Goal: Navigation & Orientation: Find specific page/section

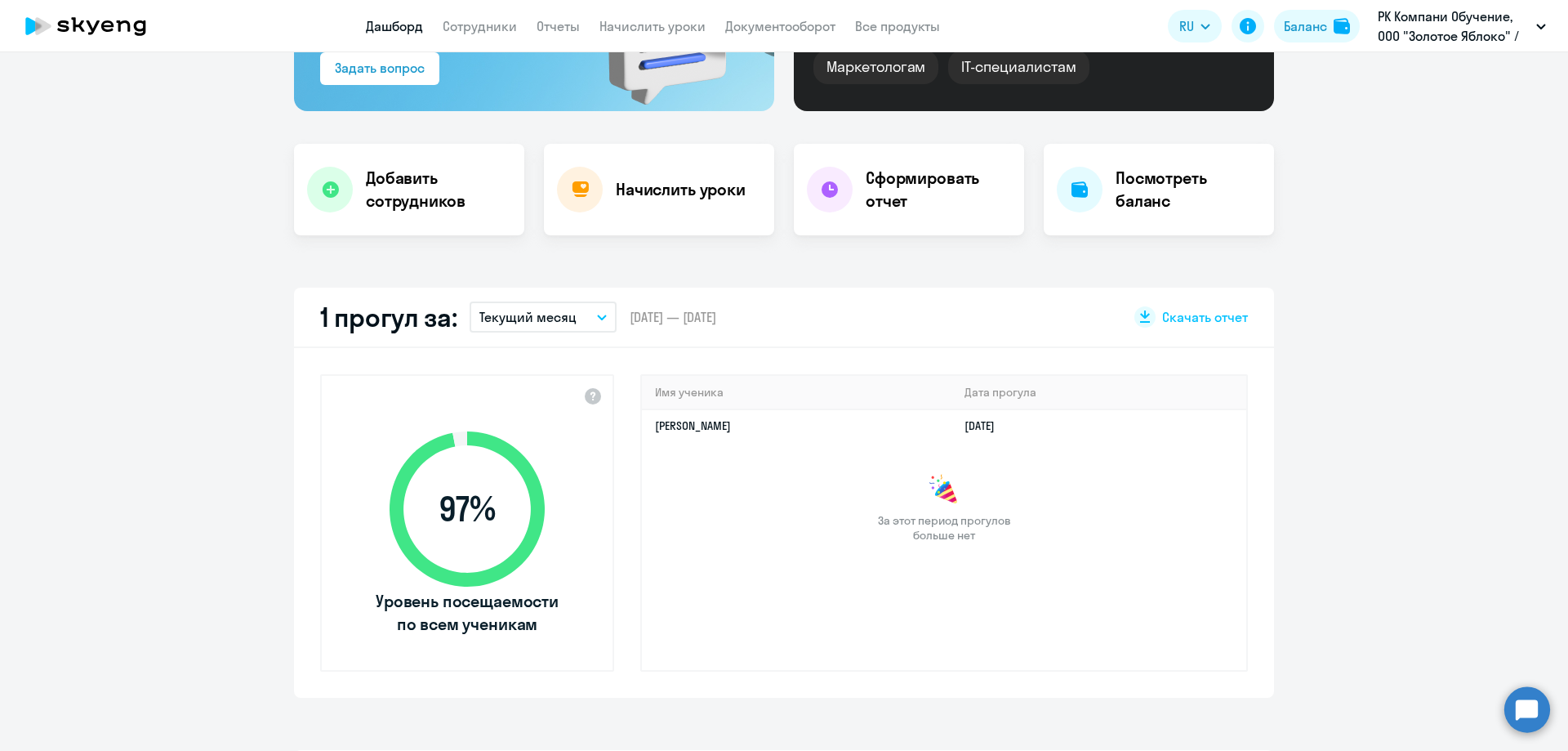
scroll to position [408, 0]
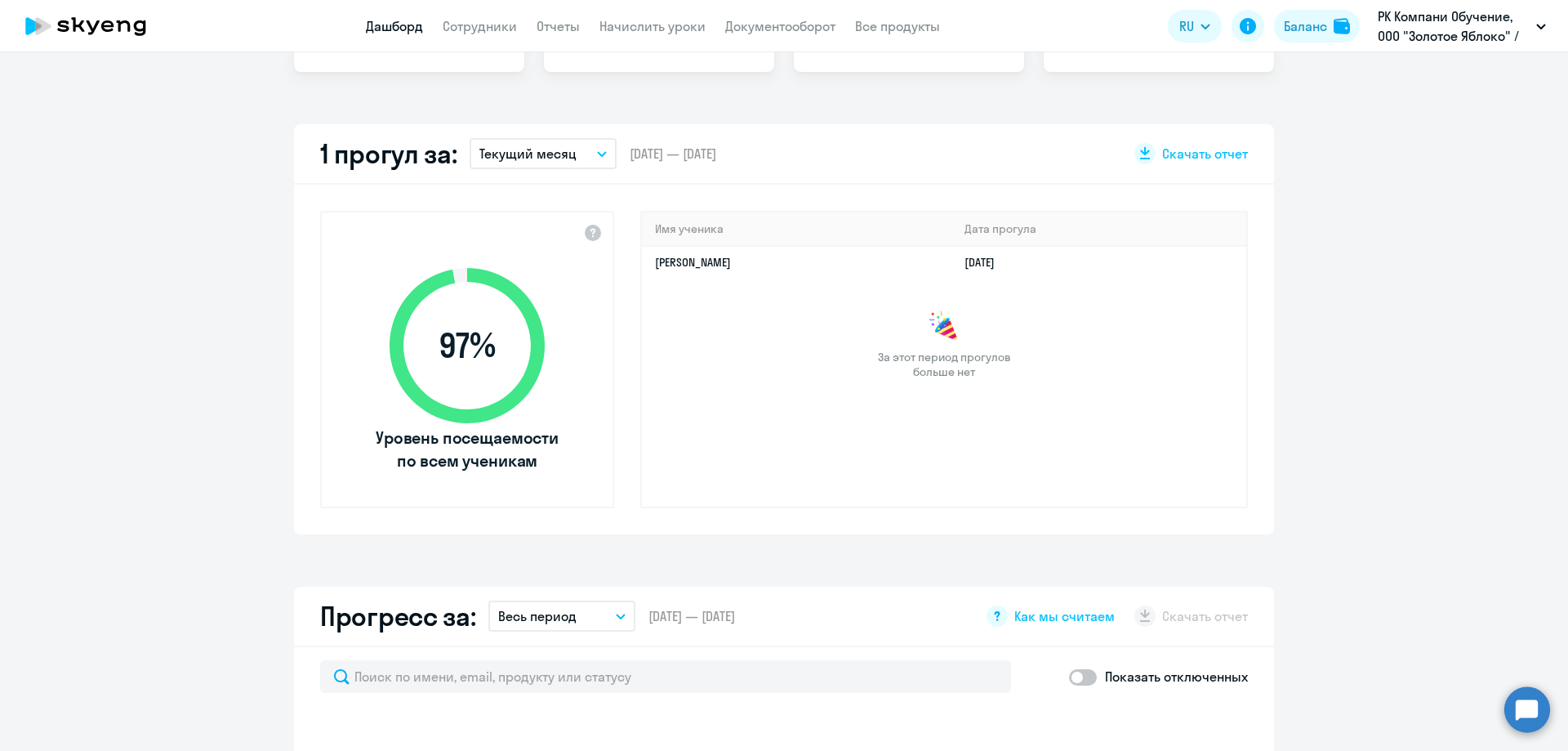
select select "30"
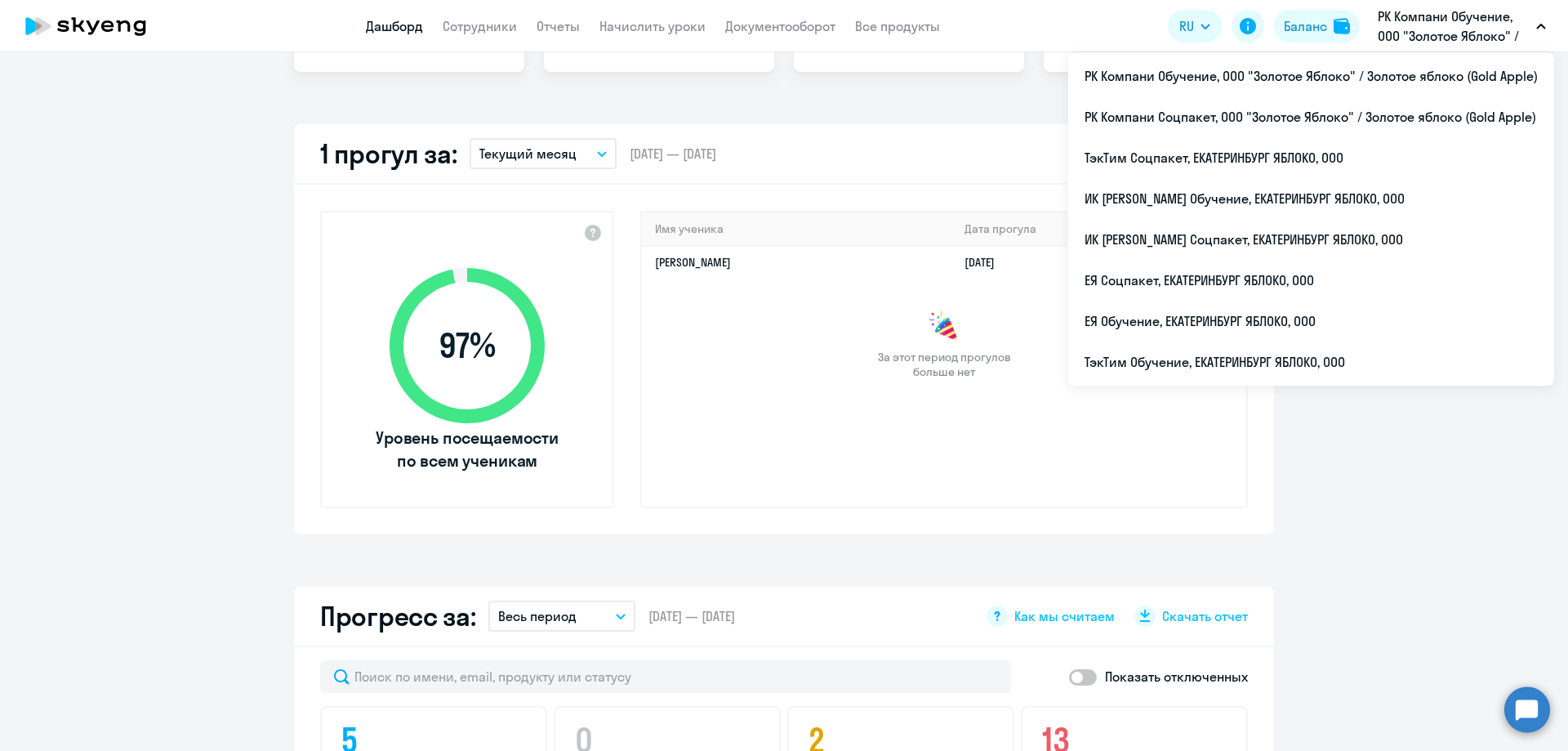
click at [1437, 36] on p "РК Компани Обучение, ООО "Золотое Яблоко" / Золотое яблоко (Gold Apple)" at bounding box center [1453, 26] width 152 height 39
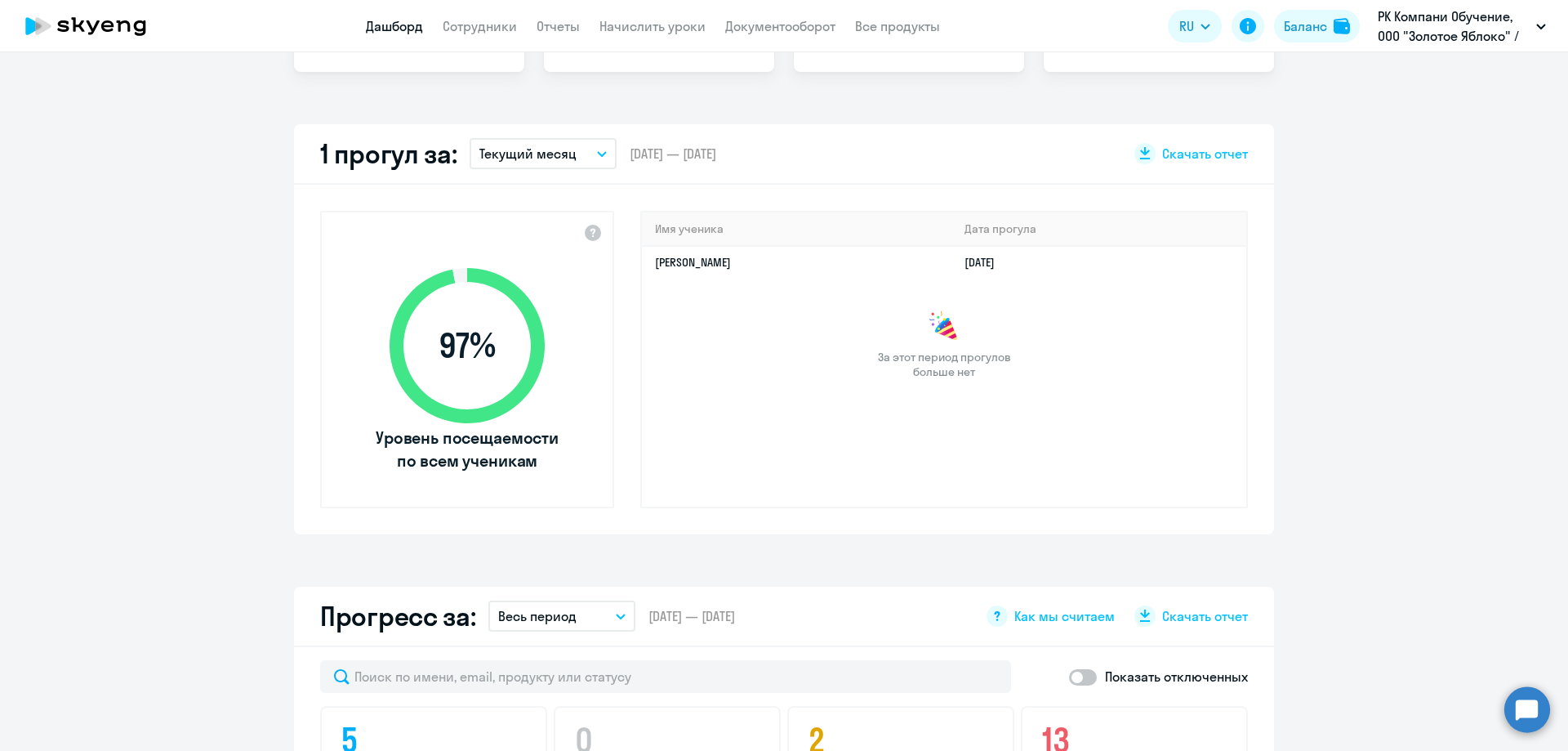
click at [1392, 11] on p "РК Компани Обучение, ООО "Золотое Яблоко" / Золотое яблоко (Gold Apple)" at bounding box center [1453, 26] width 152 height 39
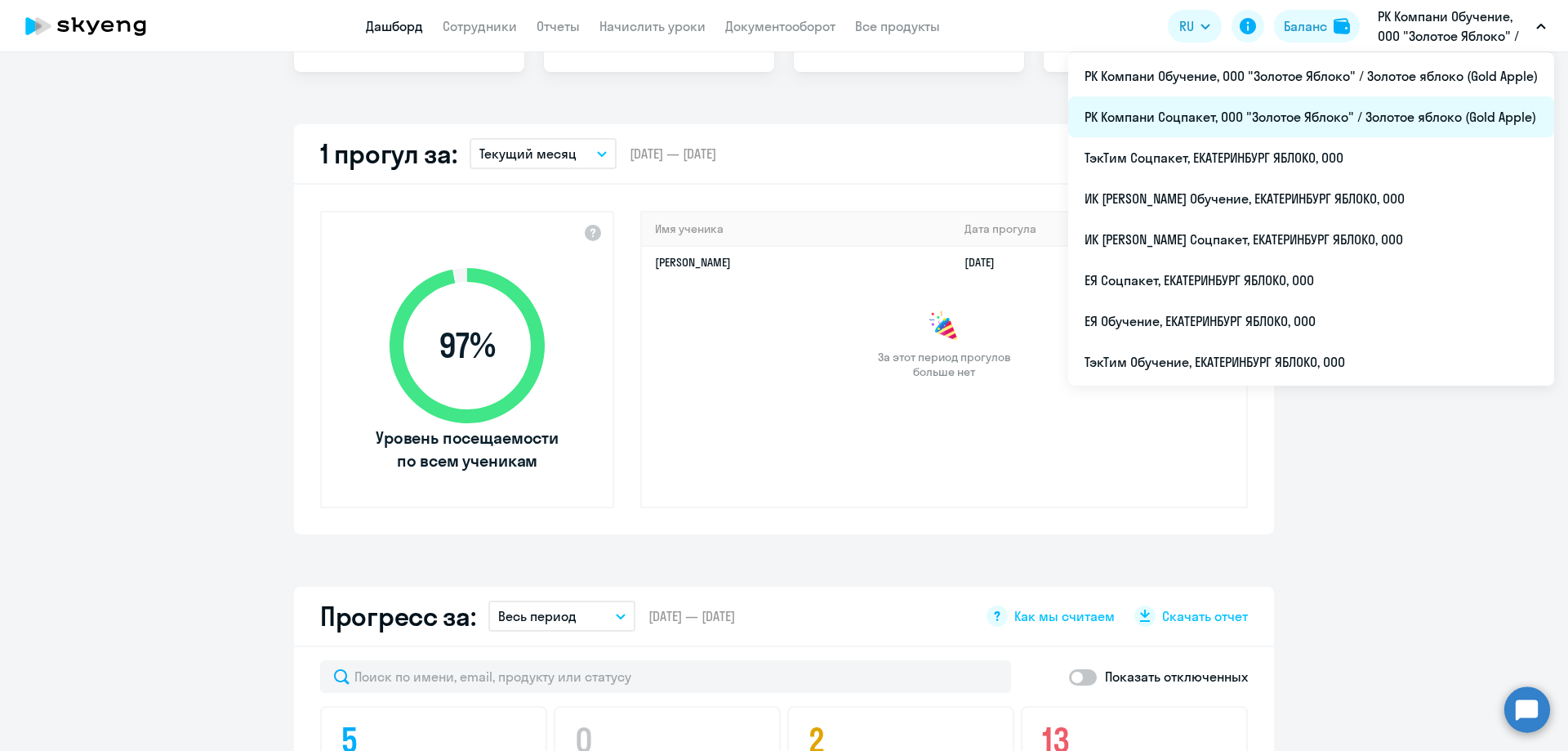
click at [1275, 112] on li "РК Компани Соцпакет, ООО "Золотое Яблоко" / Золотое яблоко (Gold Apple)" at bounding box center [1311, 116] width 486 height 41
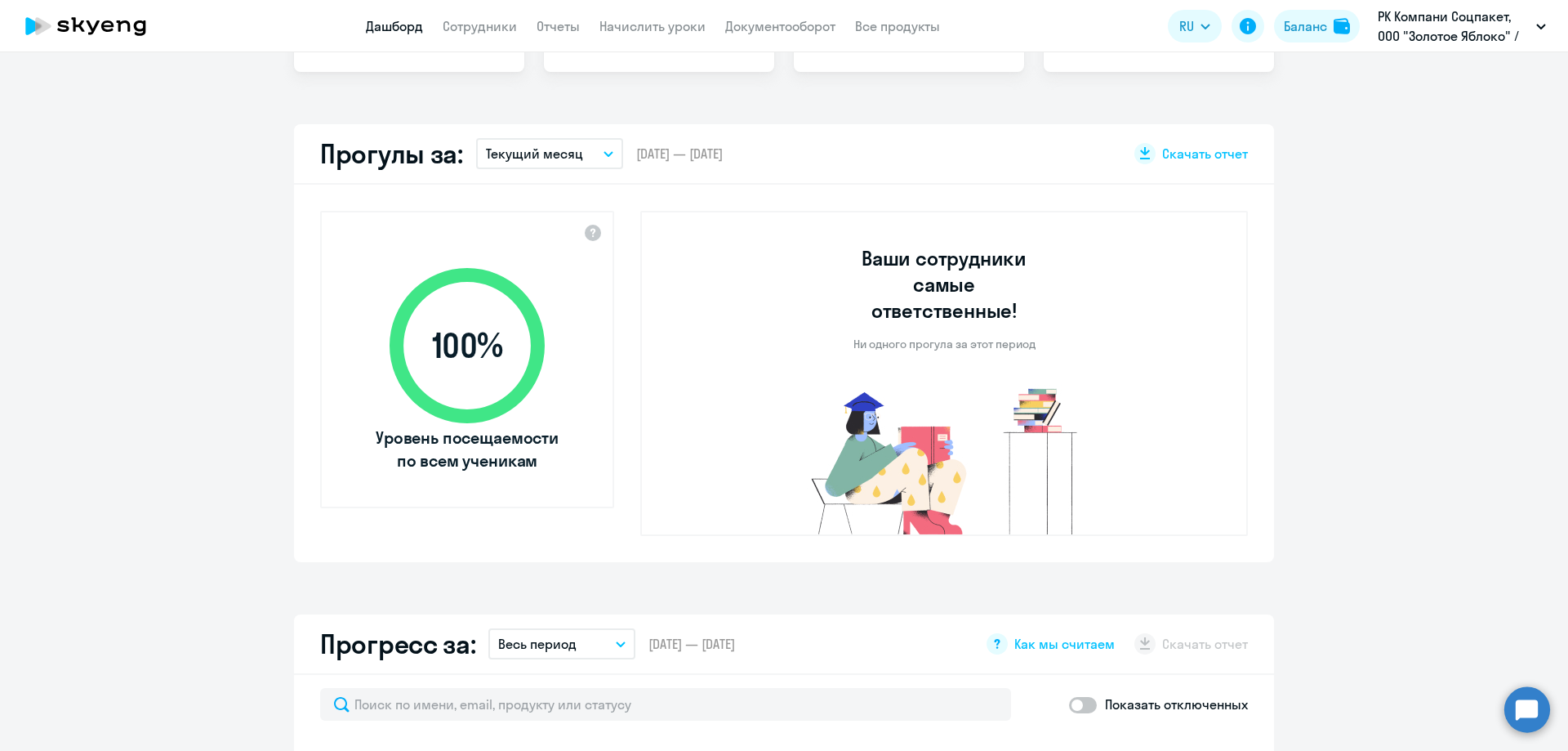
select select "30"
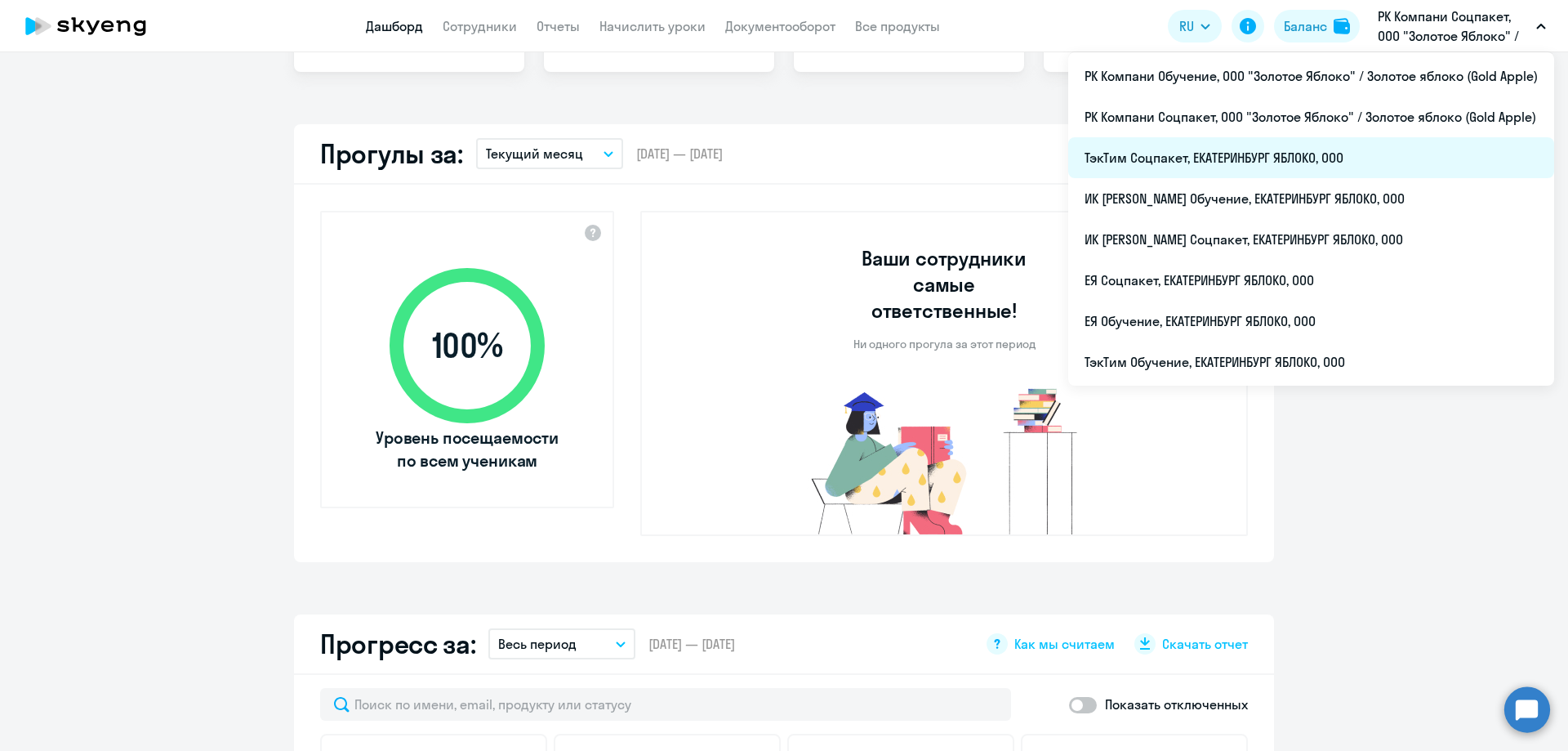
click at [1206, 161] on li "ТэкТим Соцпакет, ЕКАТЕРИНБУРГ ЯБЛОКО, ООО" at bounding box center [1311, 157] width 486 height 41
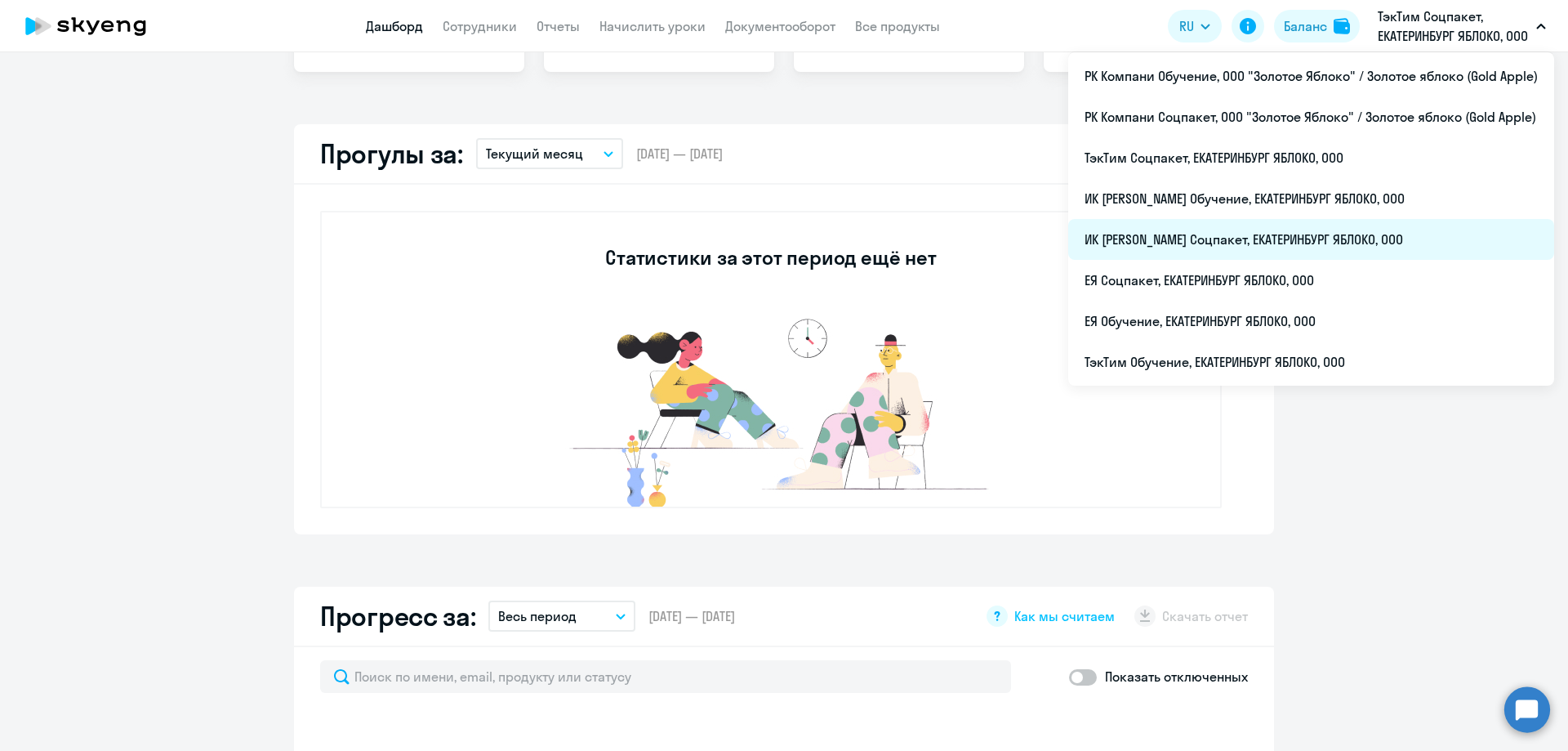
select select "30"
click at [1310, 238] on li "ИК [PERSON_NAME] Соцпакет, ЕКАТЕРИНБУРГ ЯБЛОКО, ООО" at bounding box center [1311, 239] width 486 height 41
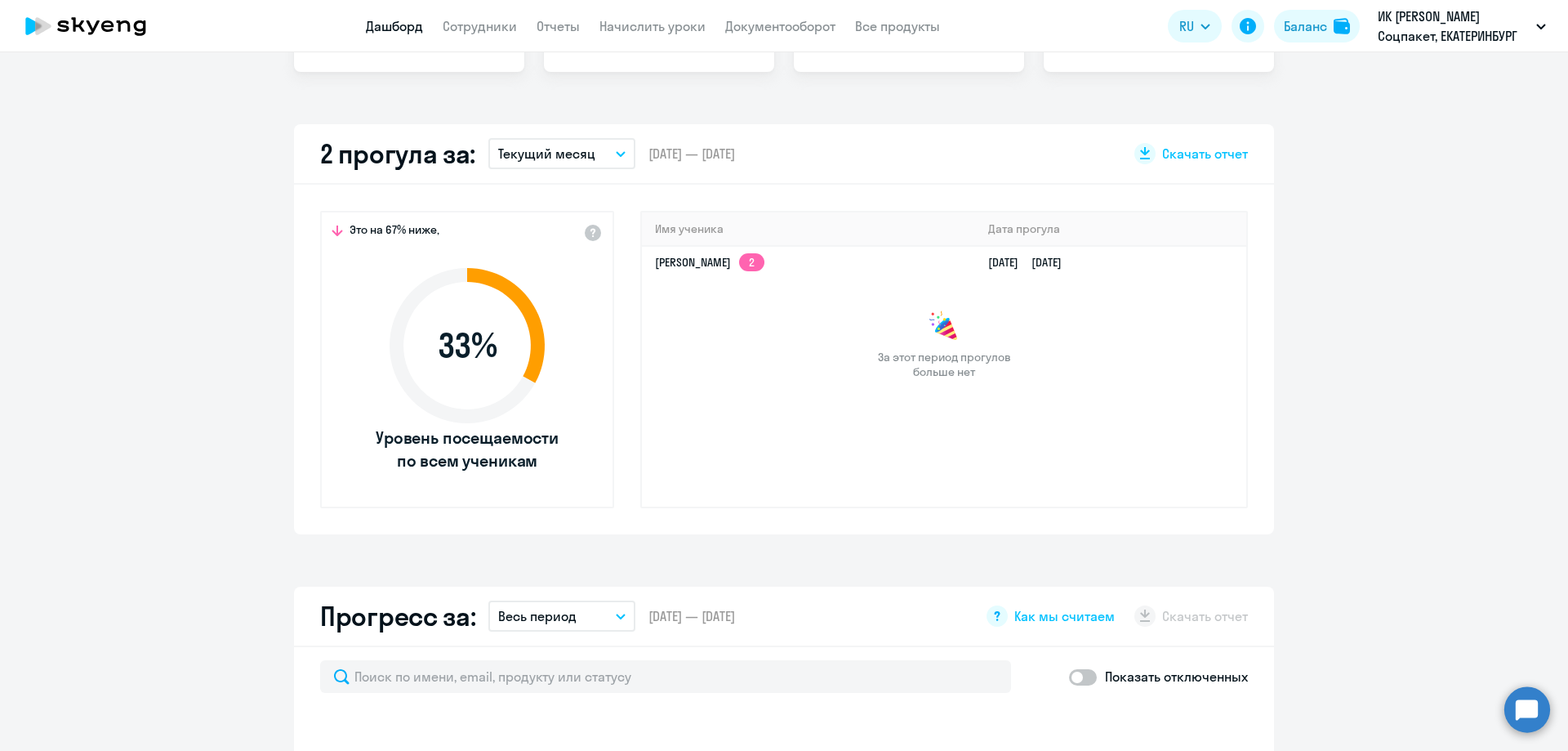
select select "30"
click at [1014, 263] on link "[DATE] [DATE]" at bounding box center [1031, 263] width 87 height 15
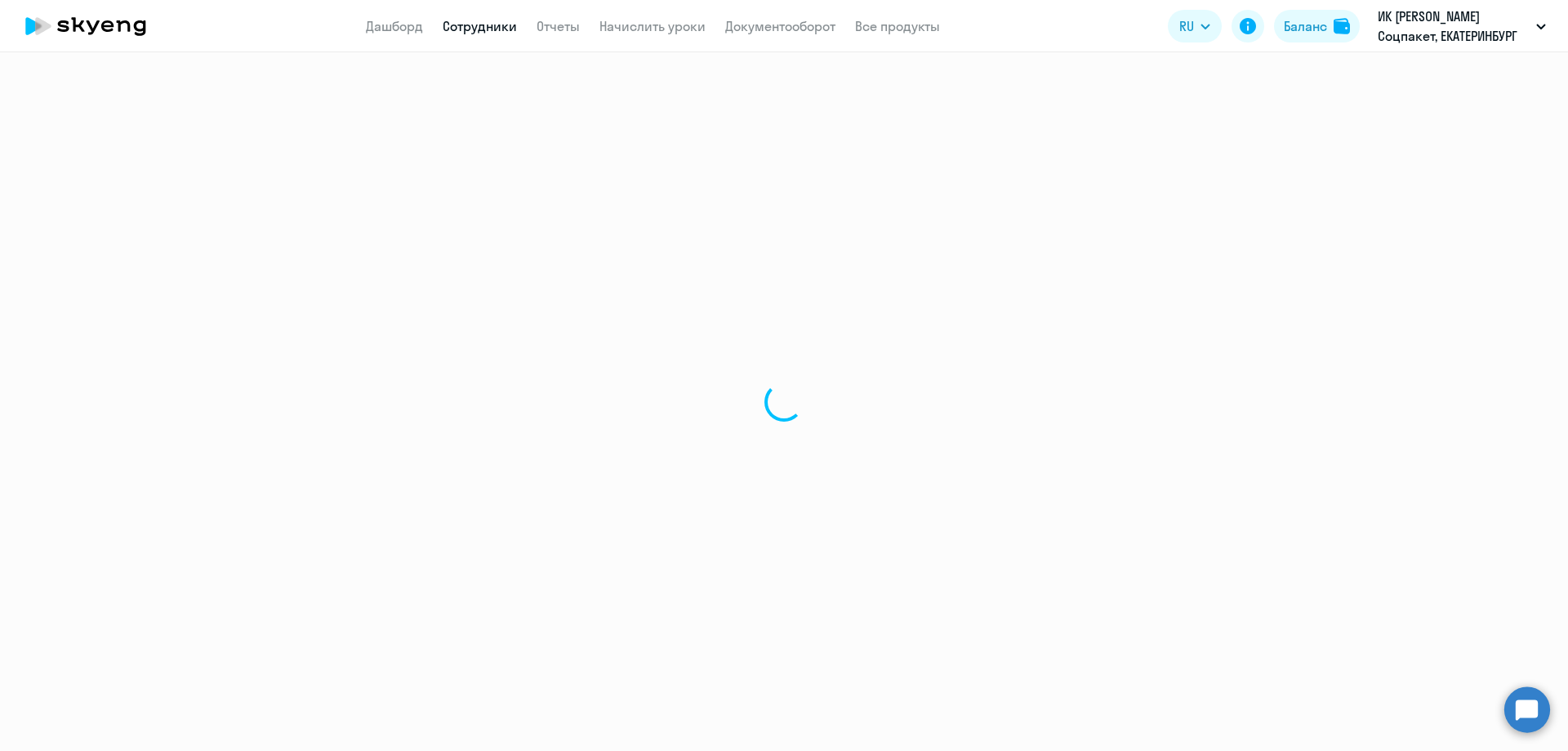
select select "english"
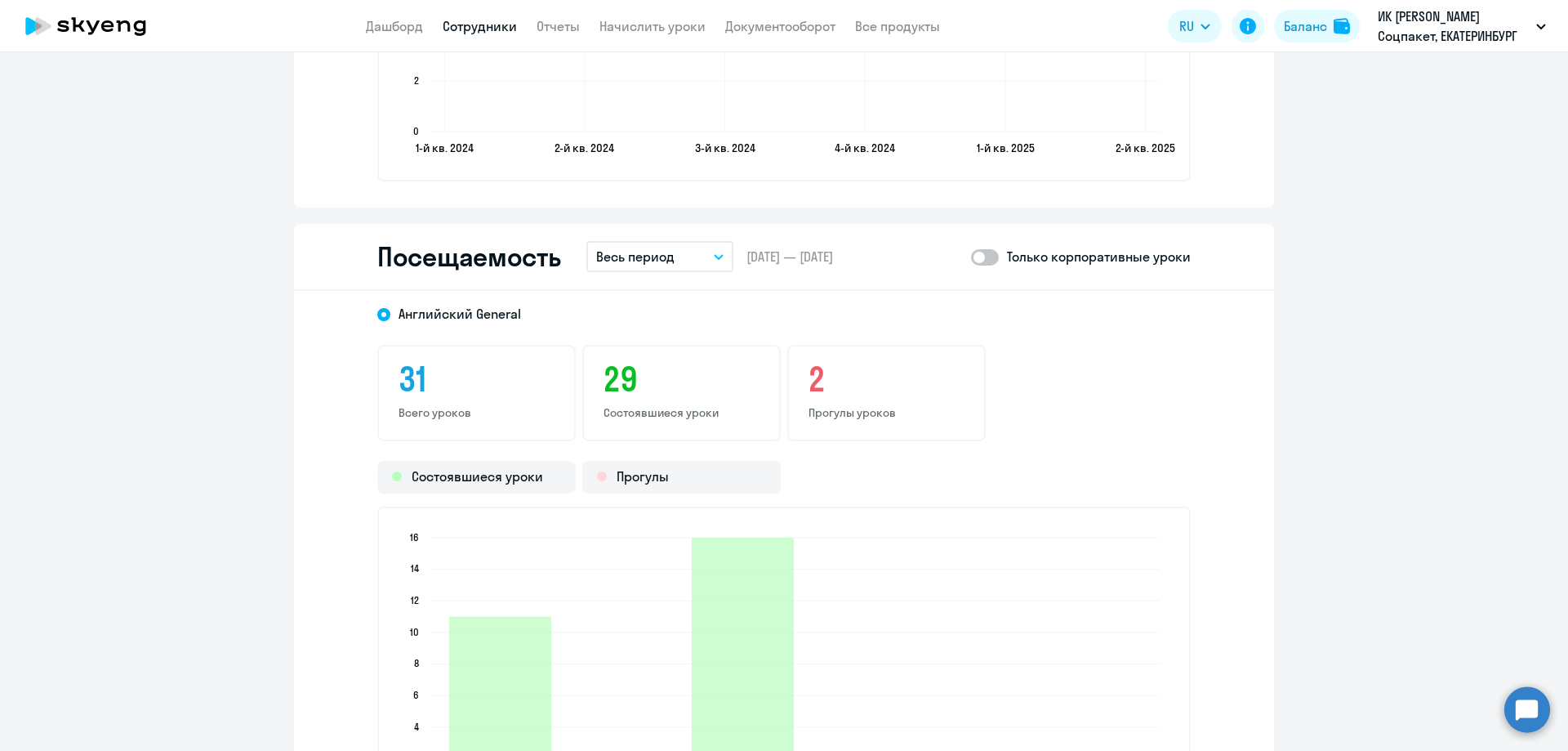
scroll to position [2124, 0]
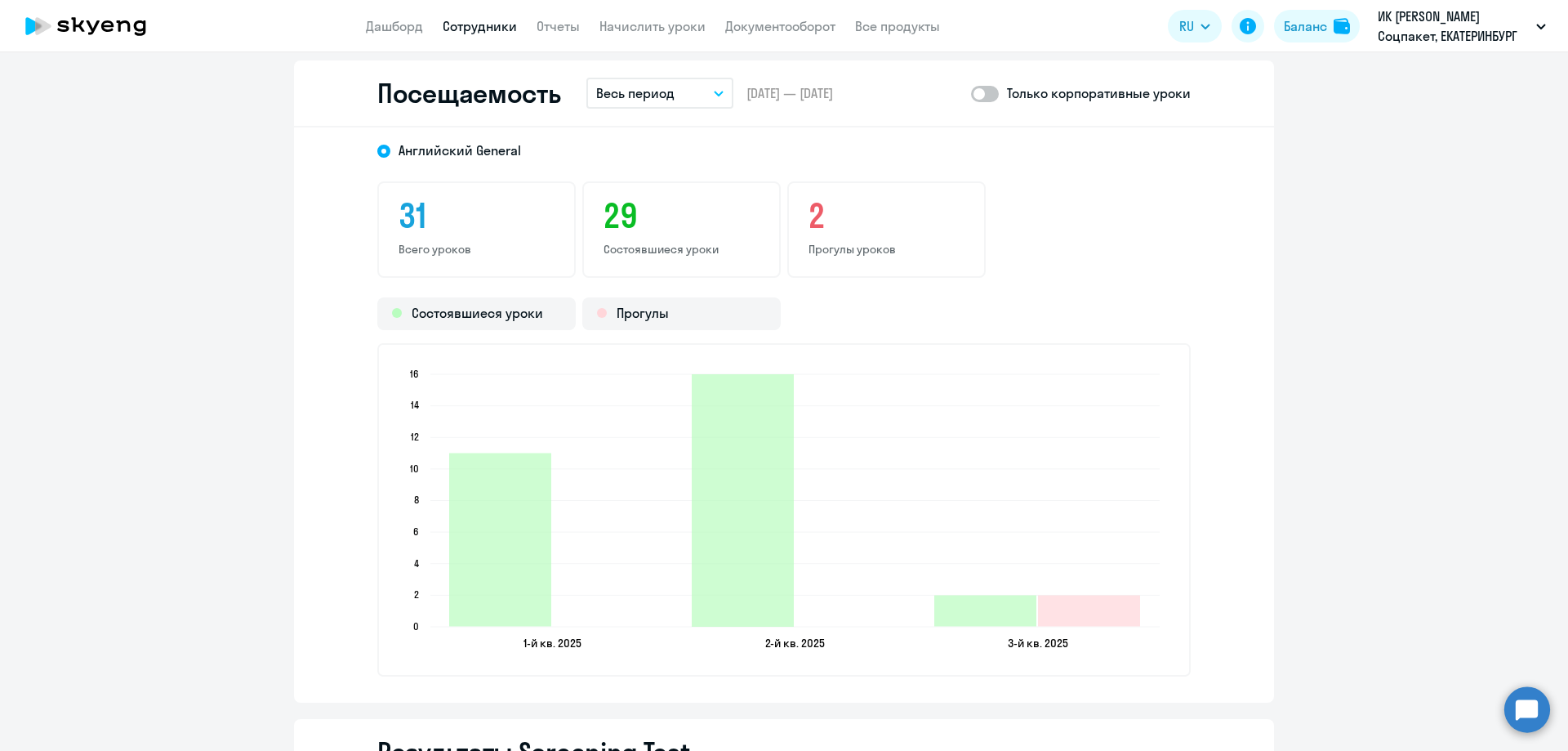
click at [622, 95] on p "Весь период" at bounding box center [635, 93] width 79 height 19
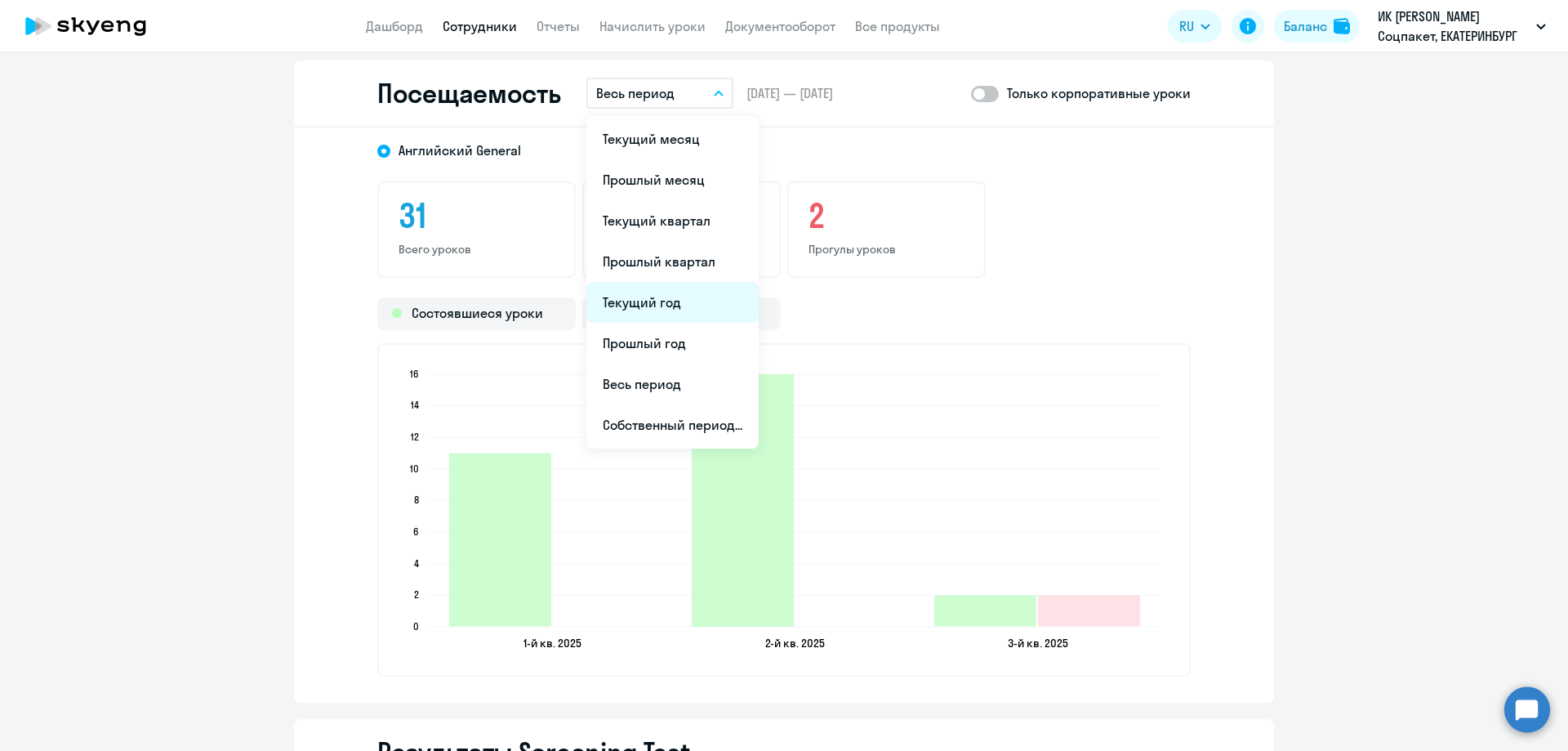
click at [671, 290] on li "Текущий год" at bounding box center [672, 302] width 172 height 41
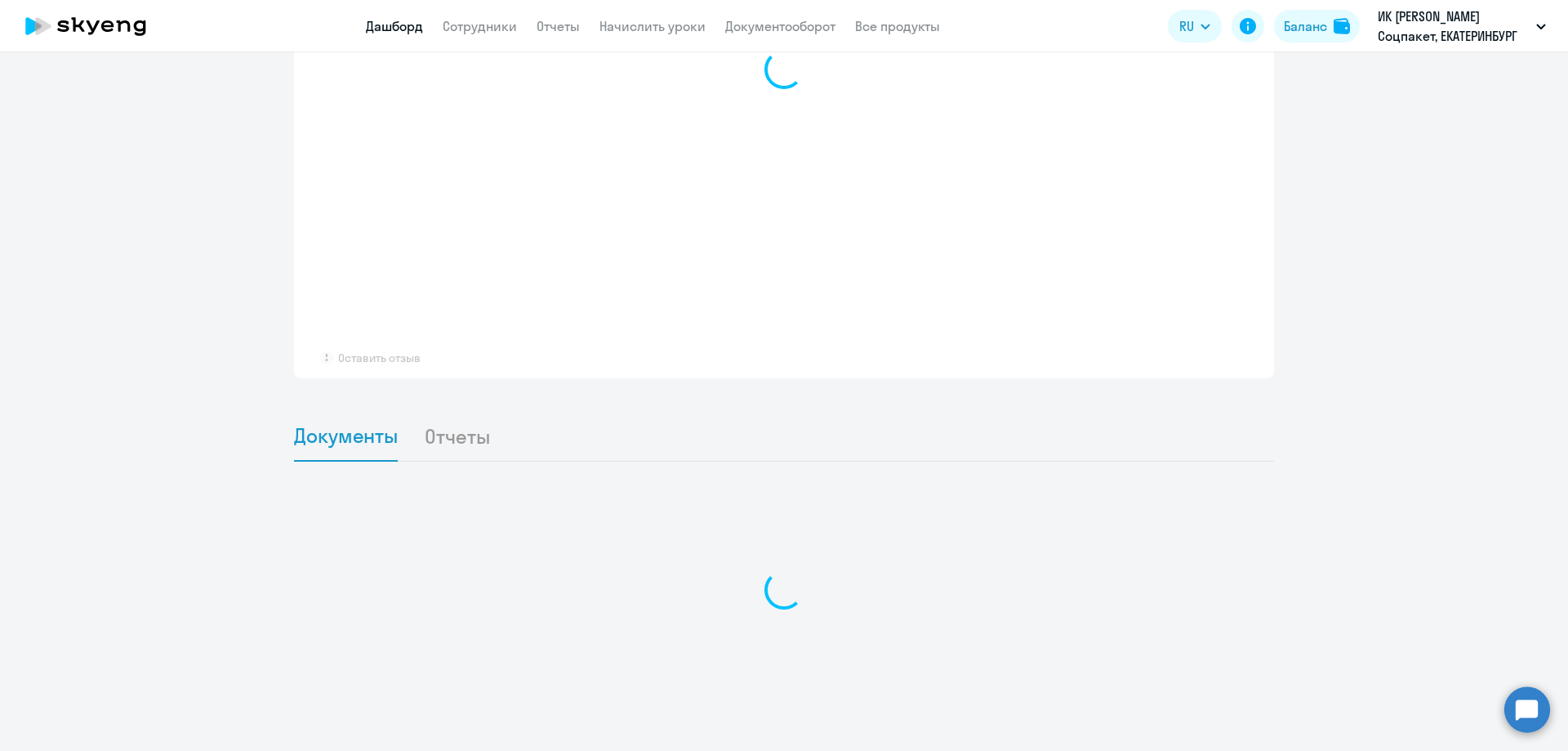
scroll to position [1204, 0]
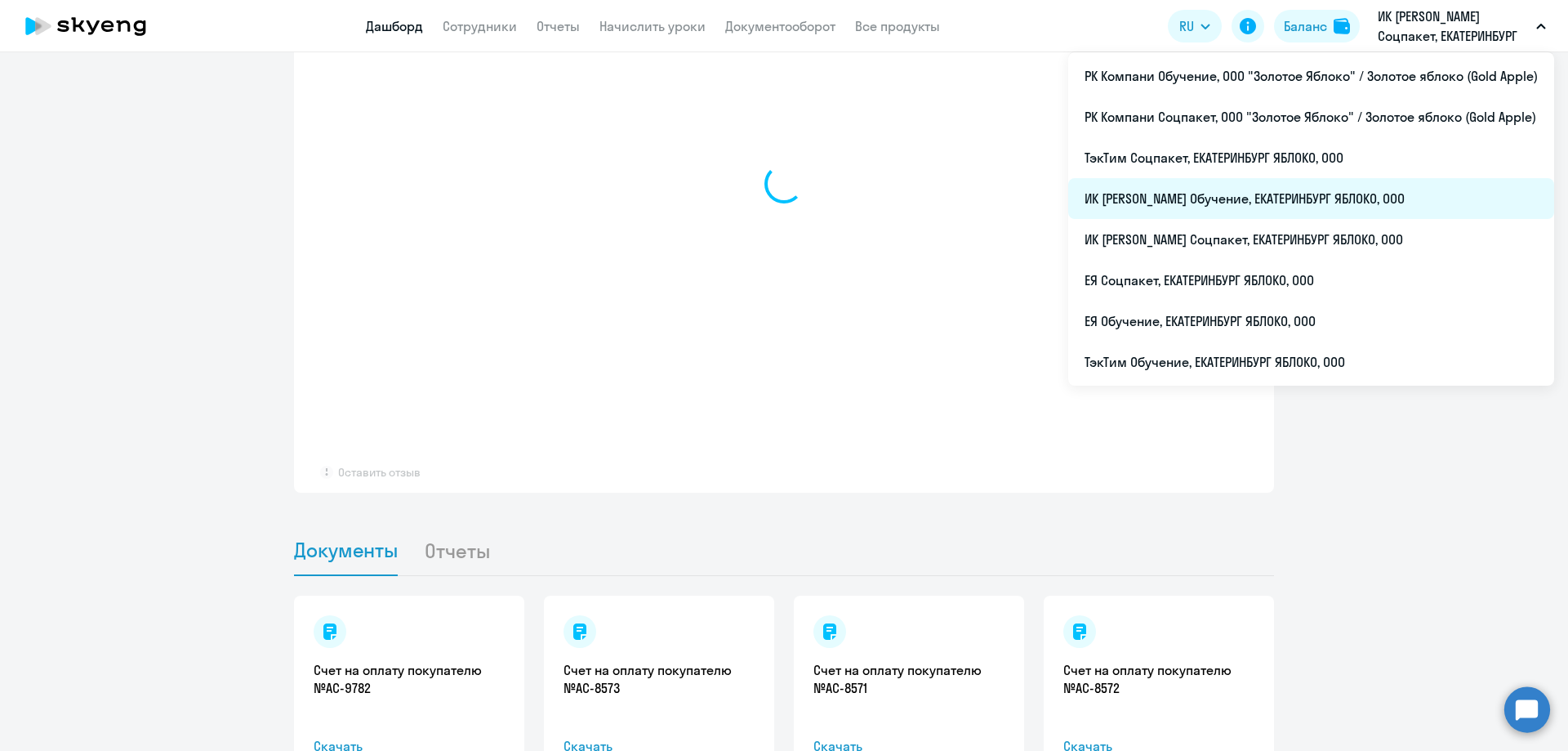
select select "30"
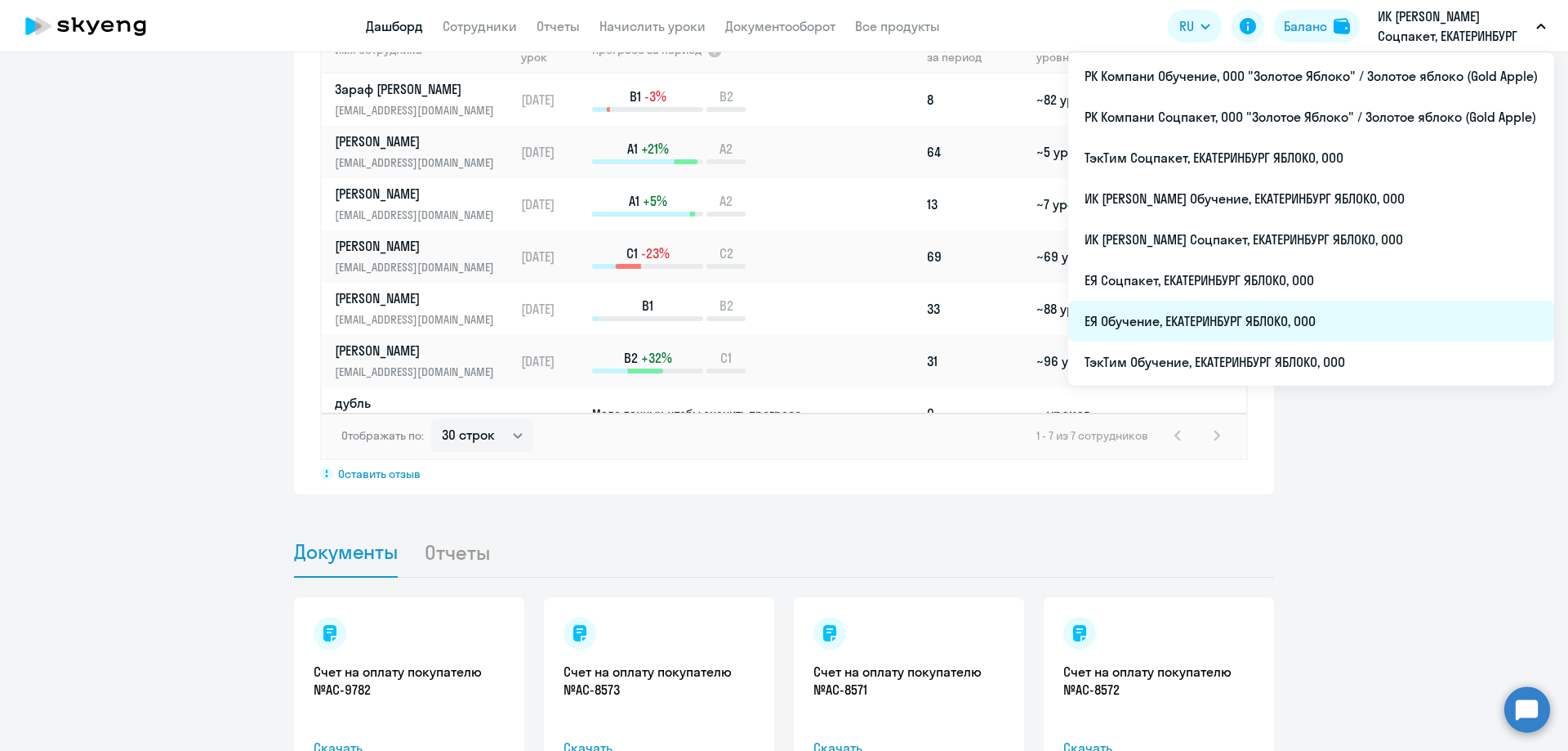
scroll to position [1206, 0]
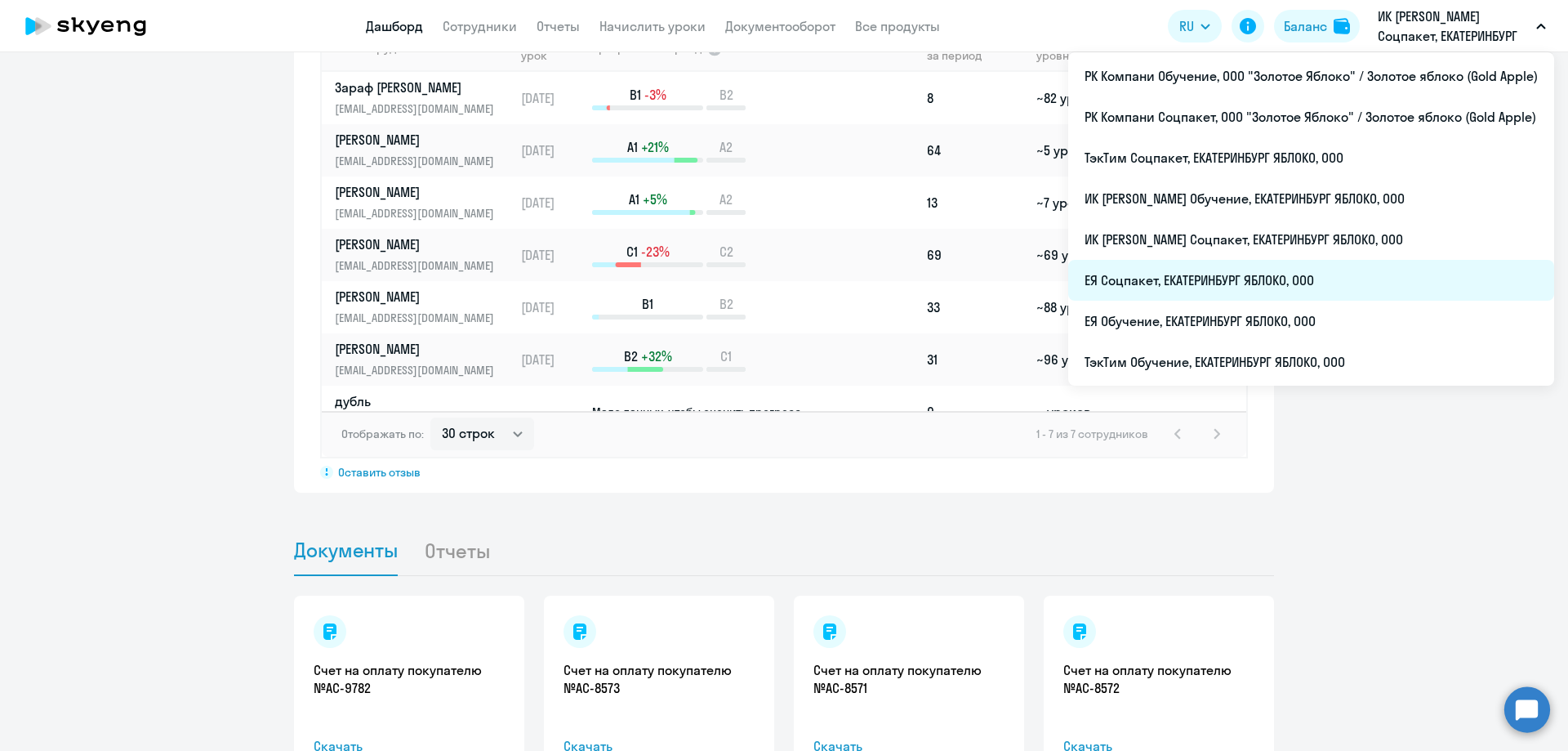
click at [1222, 283] on li "ЕЯ Соцпакет, ЕКАТЕРИНБУРГ ЯБЛОКО, ООО" at bounding box center [1311, 280] width 486 height 41
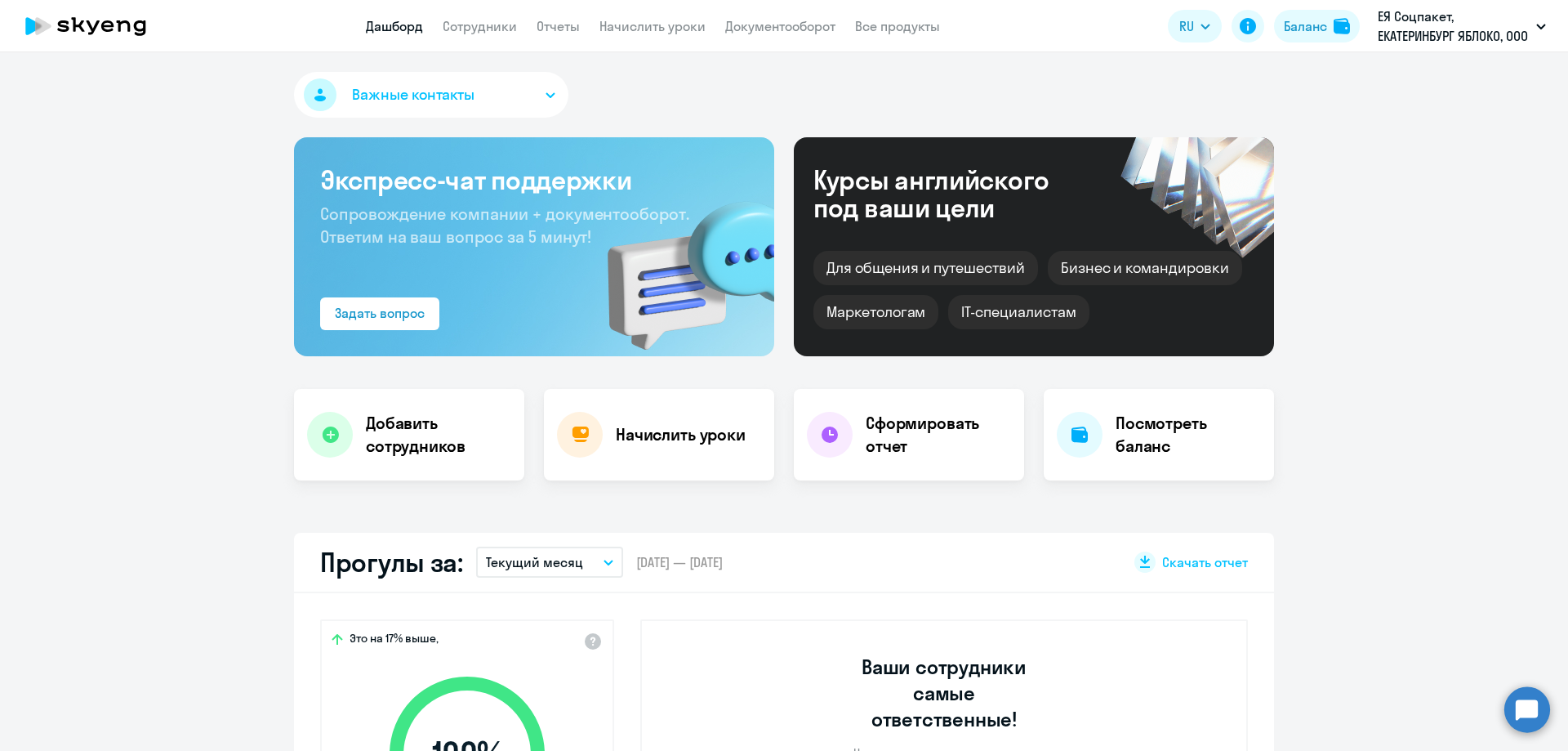
scroll to position [82, 0]
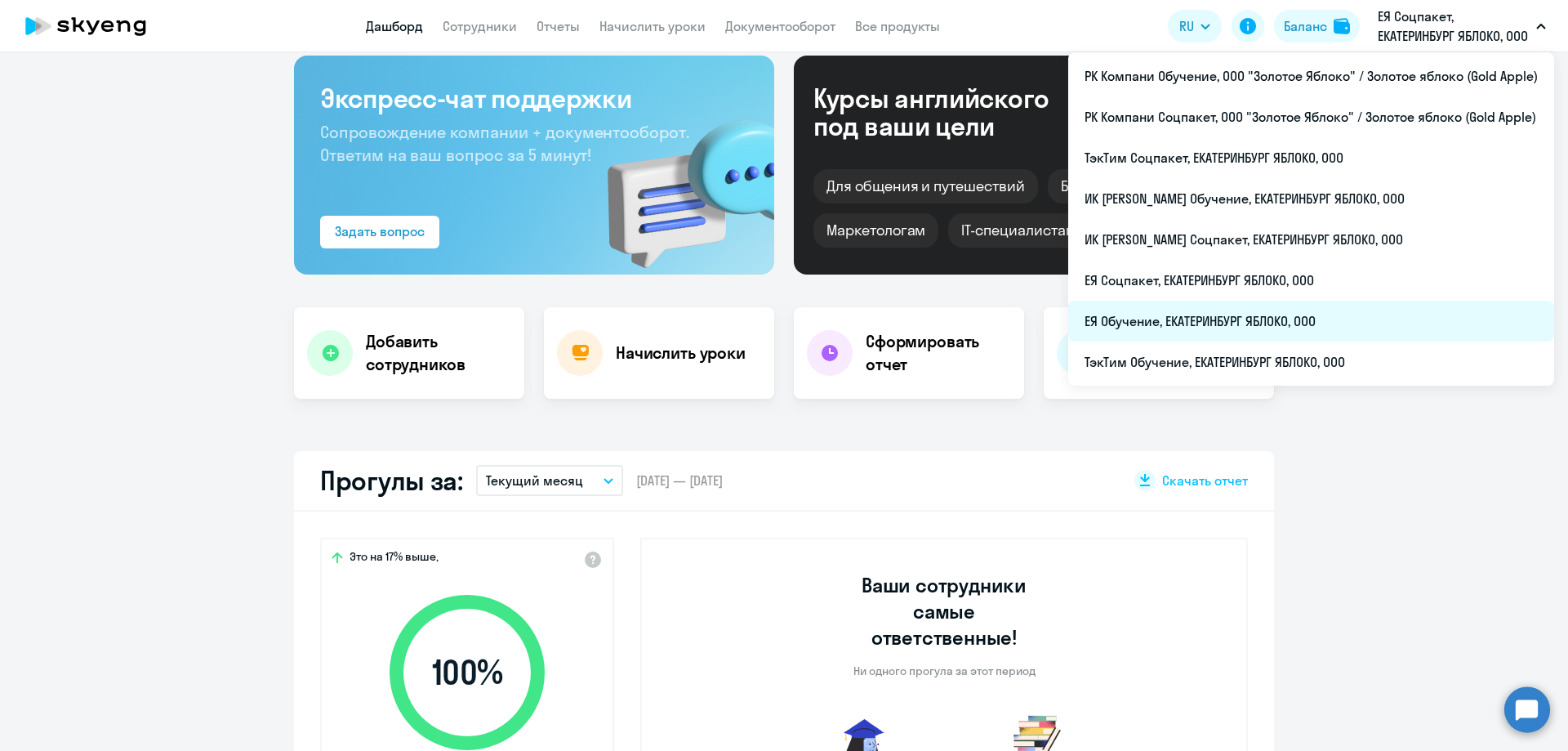
select select "30"
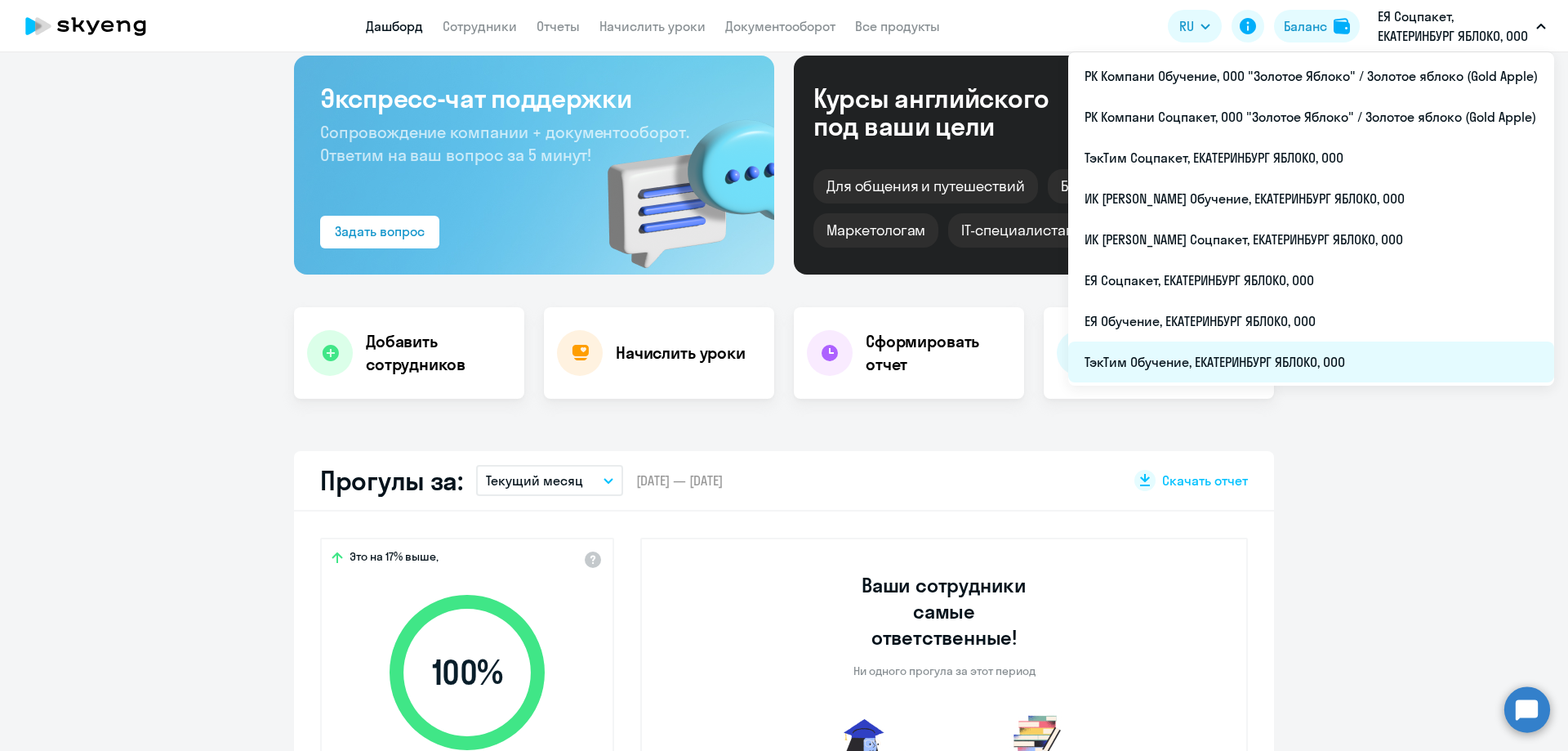
click at [1214, 360] on li "ТэкТим Обучение, ЕКАТЕРИНБУРГ ЯБЛОКО, ООО" at bounding box center [1311, 361] width 486 height 41
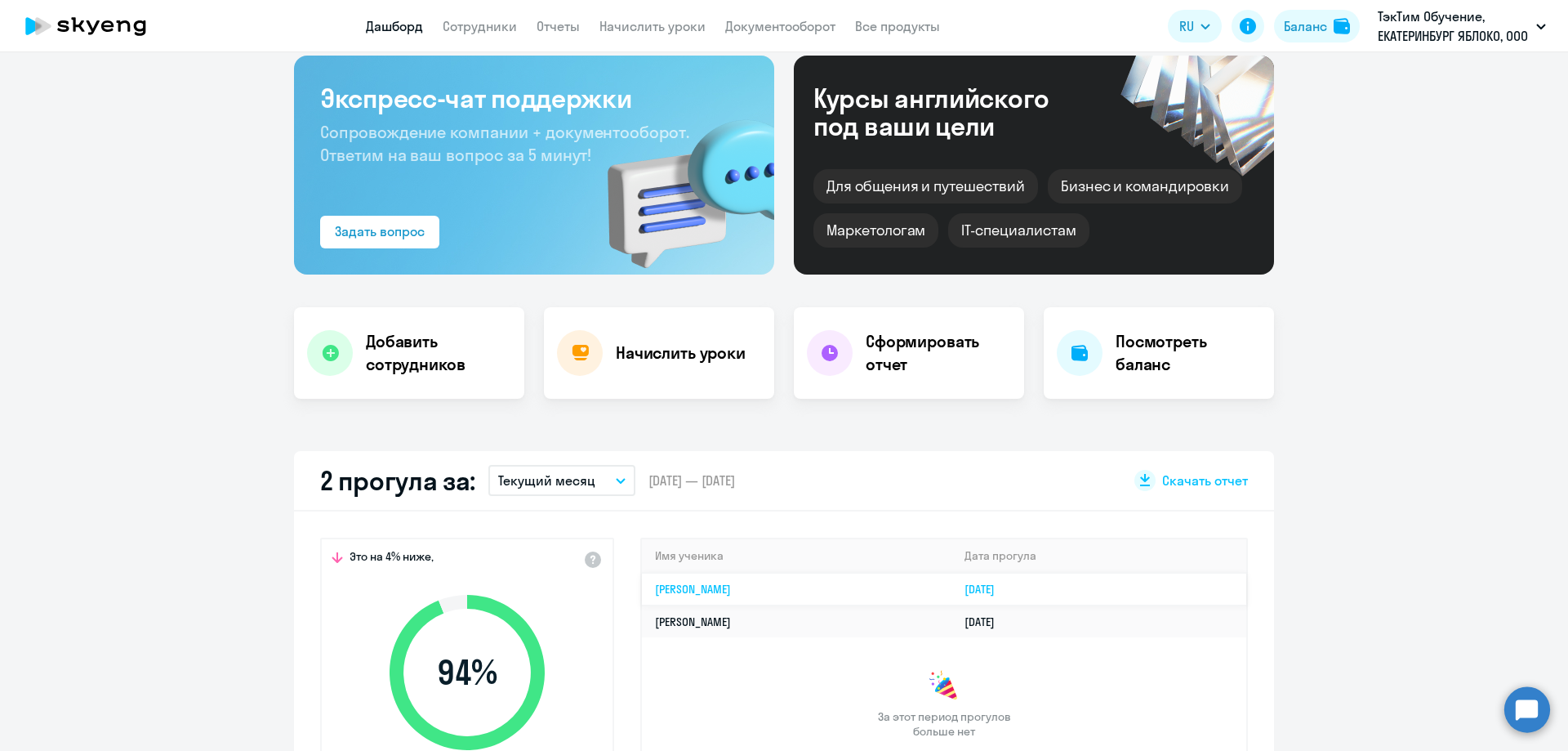
click at [951, 587] on td "[PERSON_NAME]" at bounding box center [797, 589] width 309 height 33
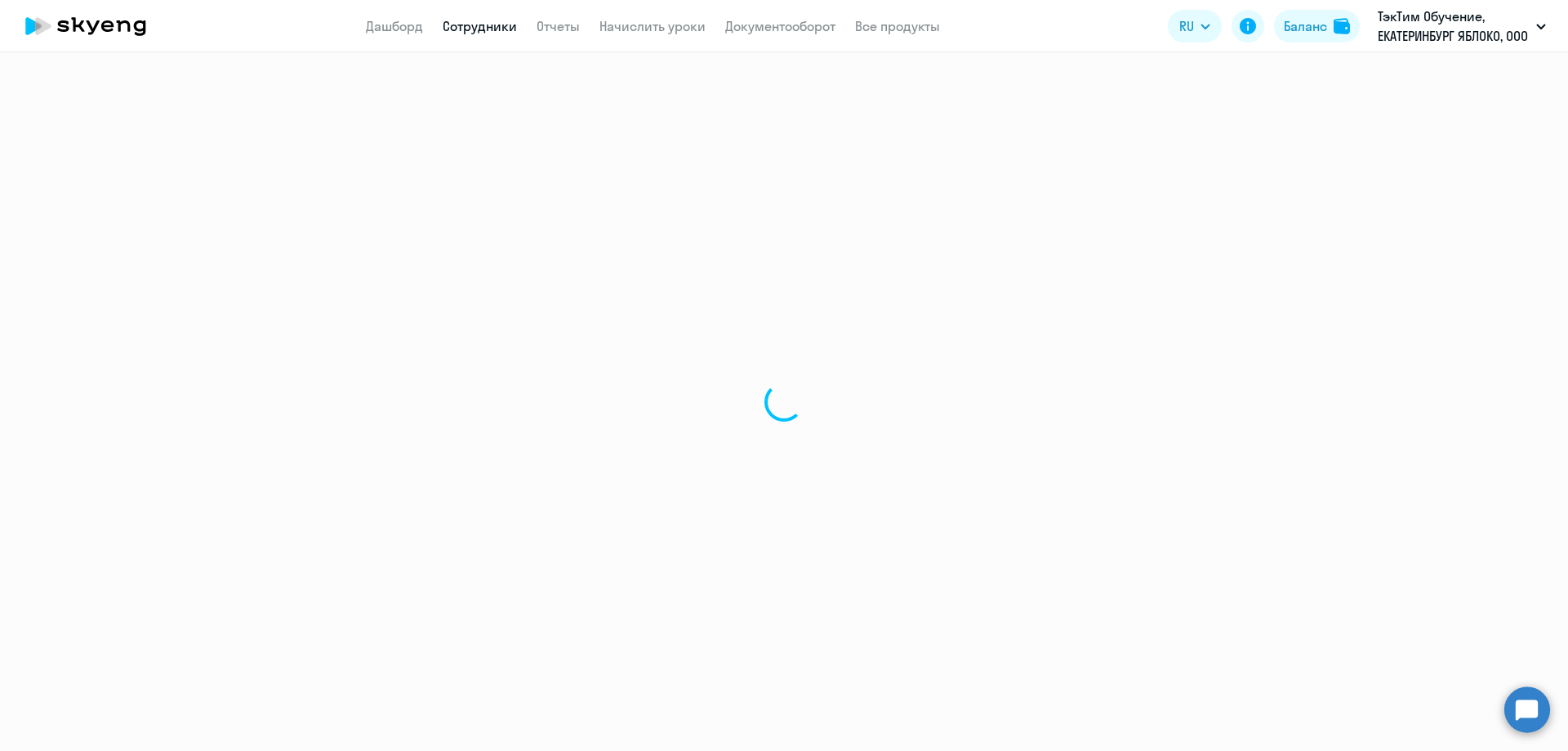
select select "english"
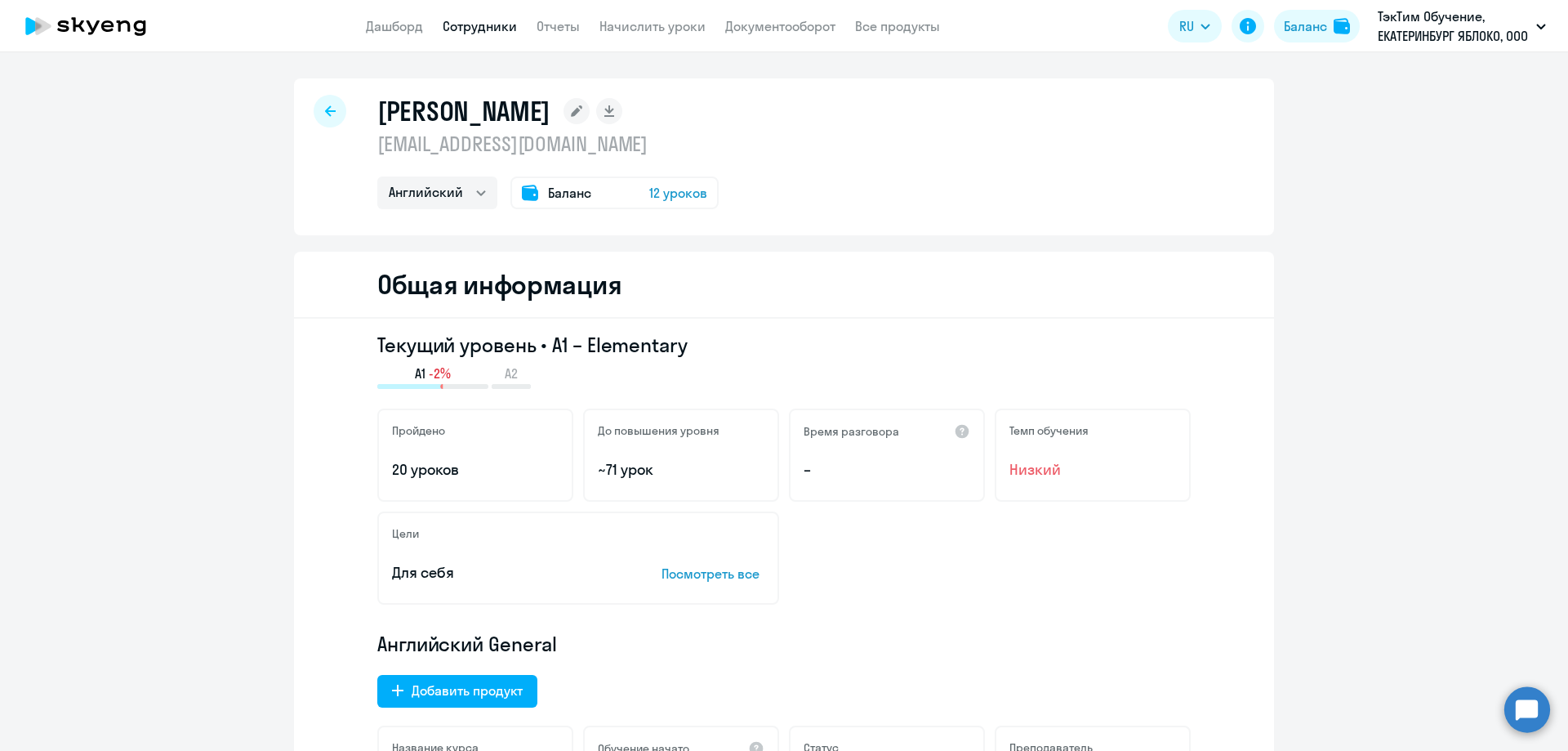
click at [326, 111] on icon at bounding box center [330, 110] width 11 height 11
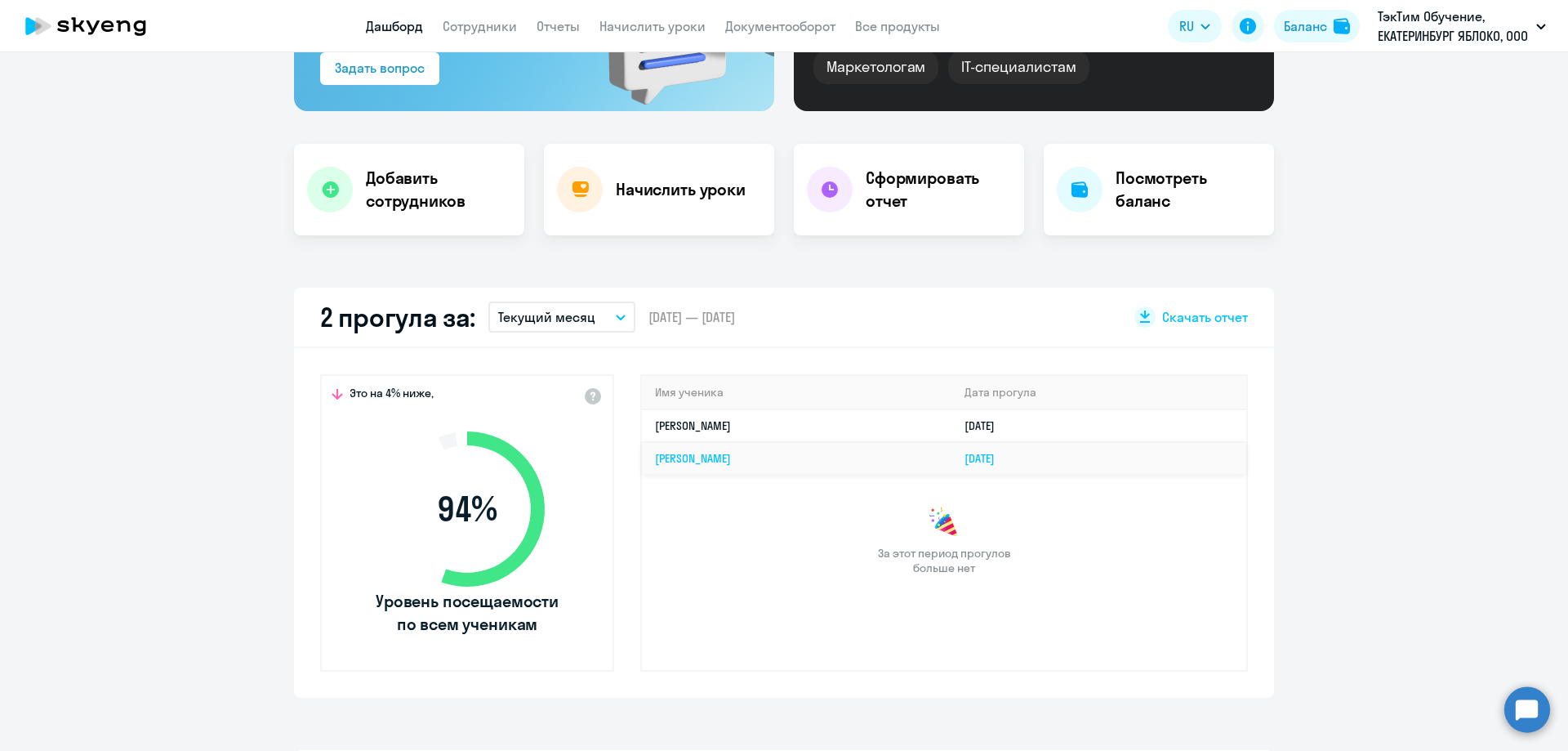
scroll to position [327, 0]
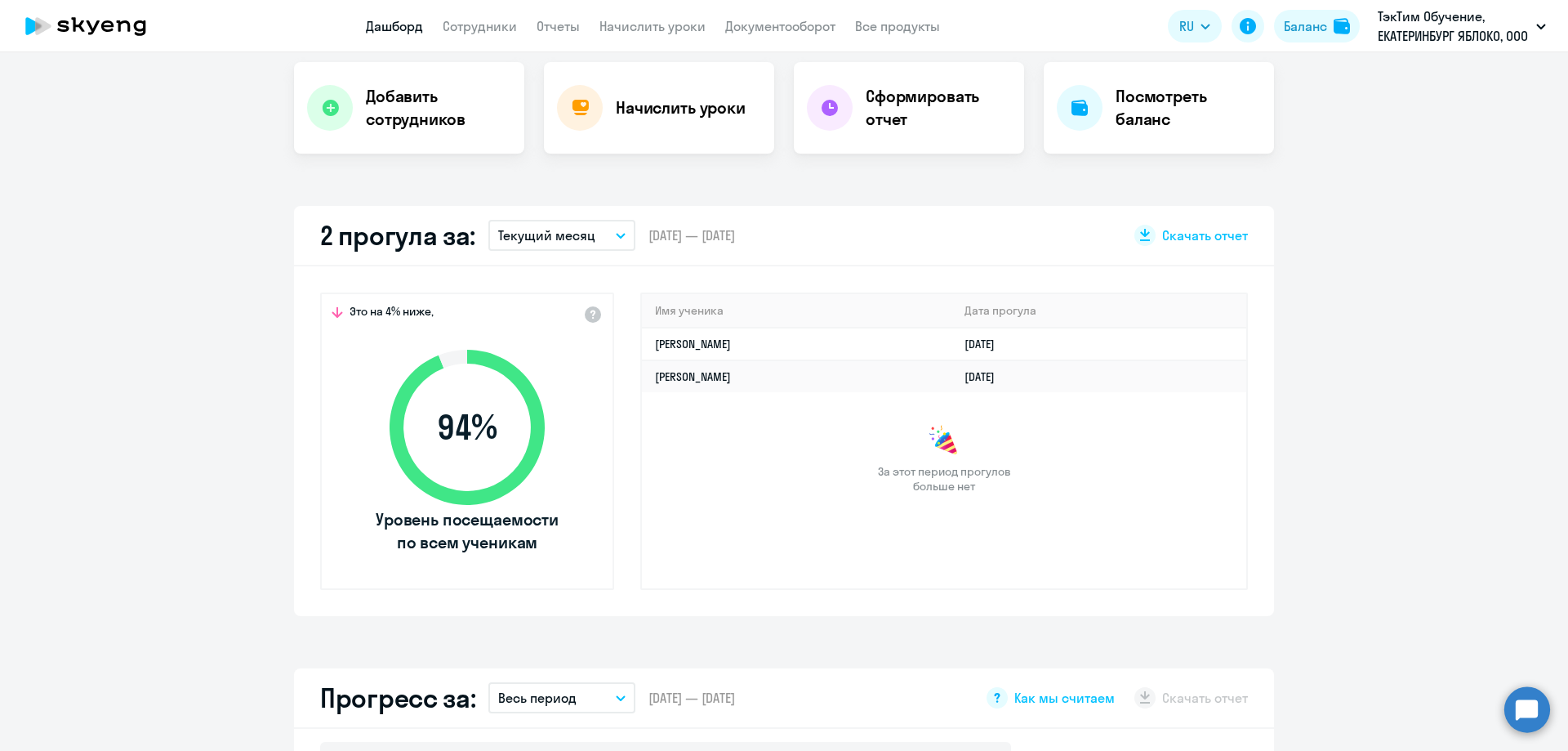
select select "30"
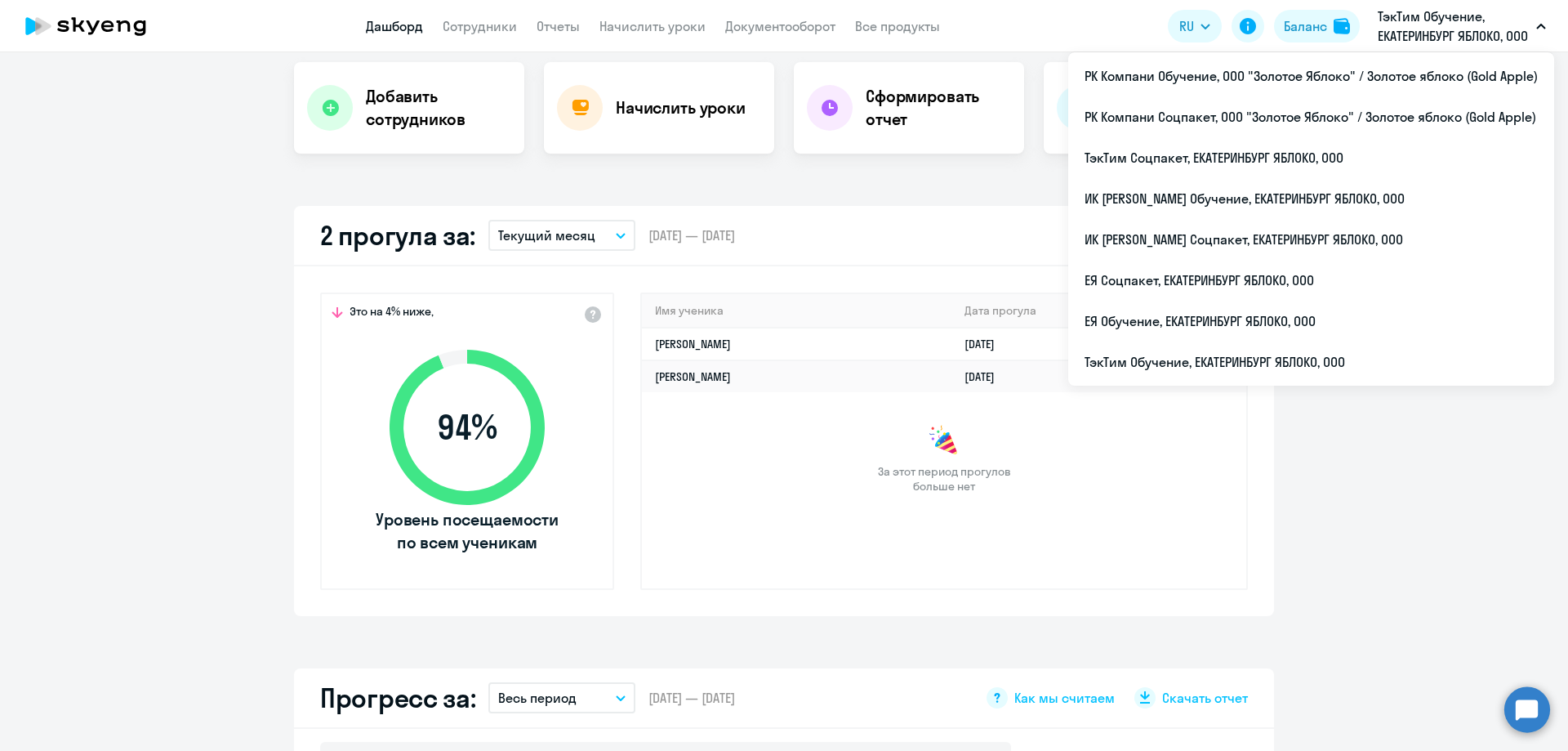
click at [1422, 8] on p "ТэкТим Обучение, ЕКАТЕРИНБУРГ ЯБЛОКО, ООО" at bounding box center [1453, 26] width 152 height 39
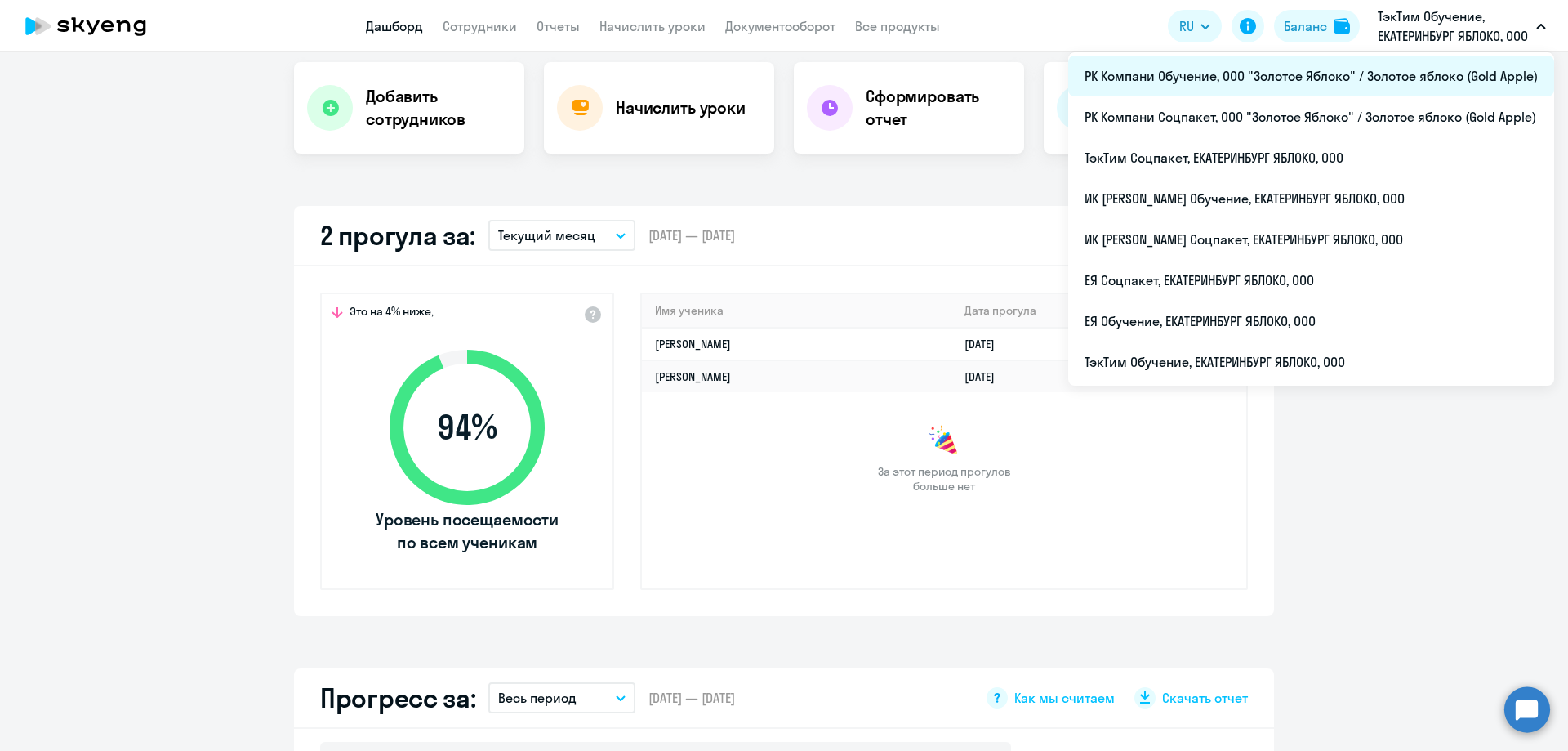
click at [1214, 73] on li "РК Компани Обучение, ООО "Золотое Яблоко" / Золотое яблоко (Gold Apple)" at bounding box center [1311, 75] width 486 height 41
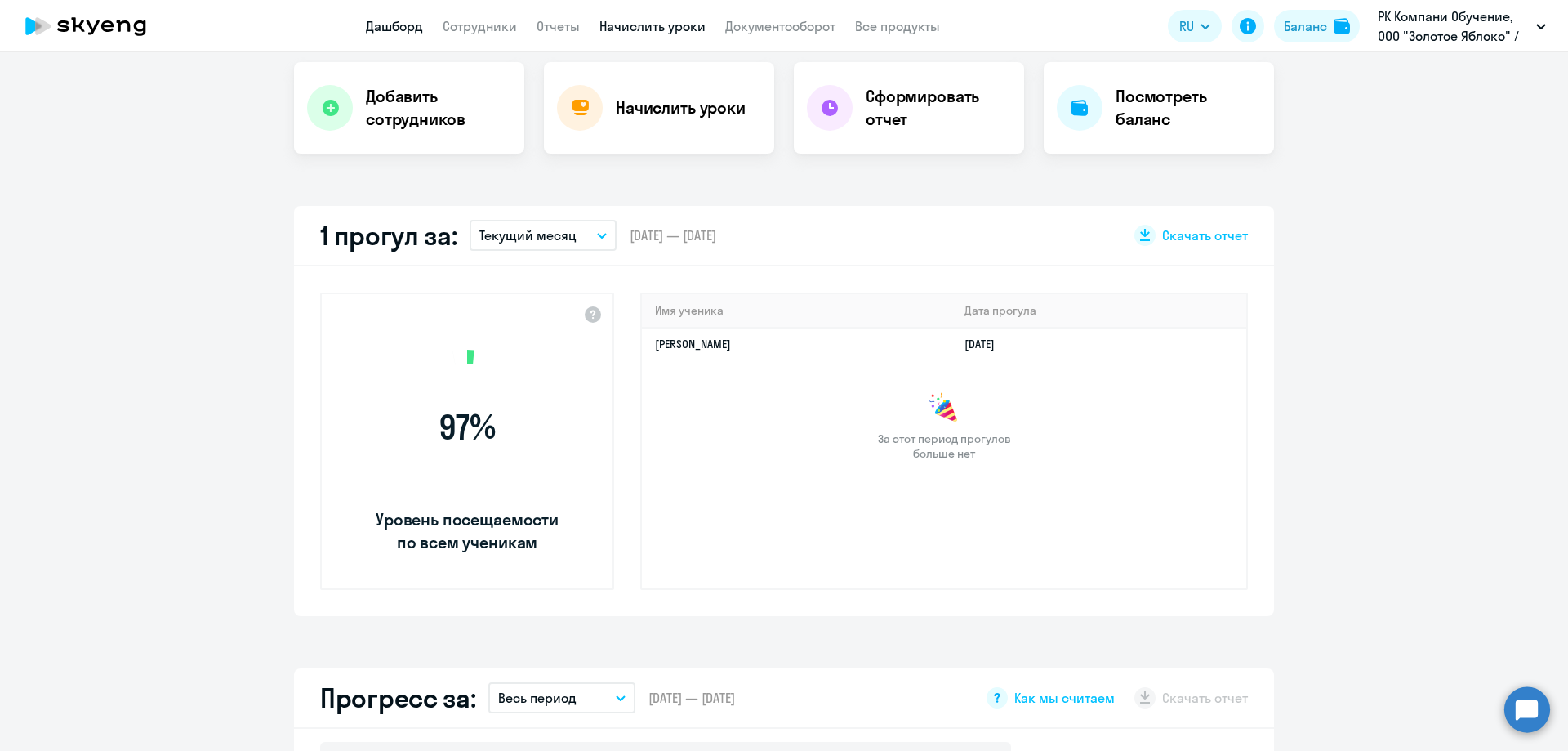
click at [599, 24] on link "Начислить уроки" at bounding box center [652, 26] width 106 height 17
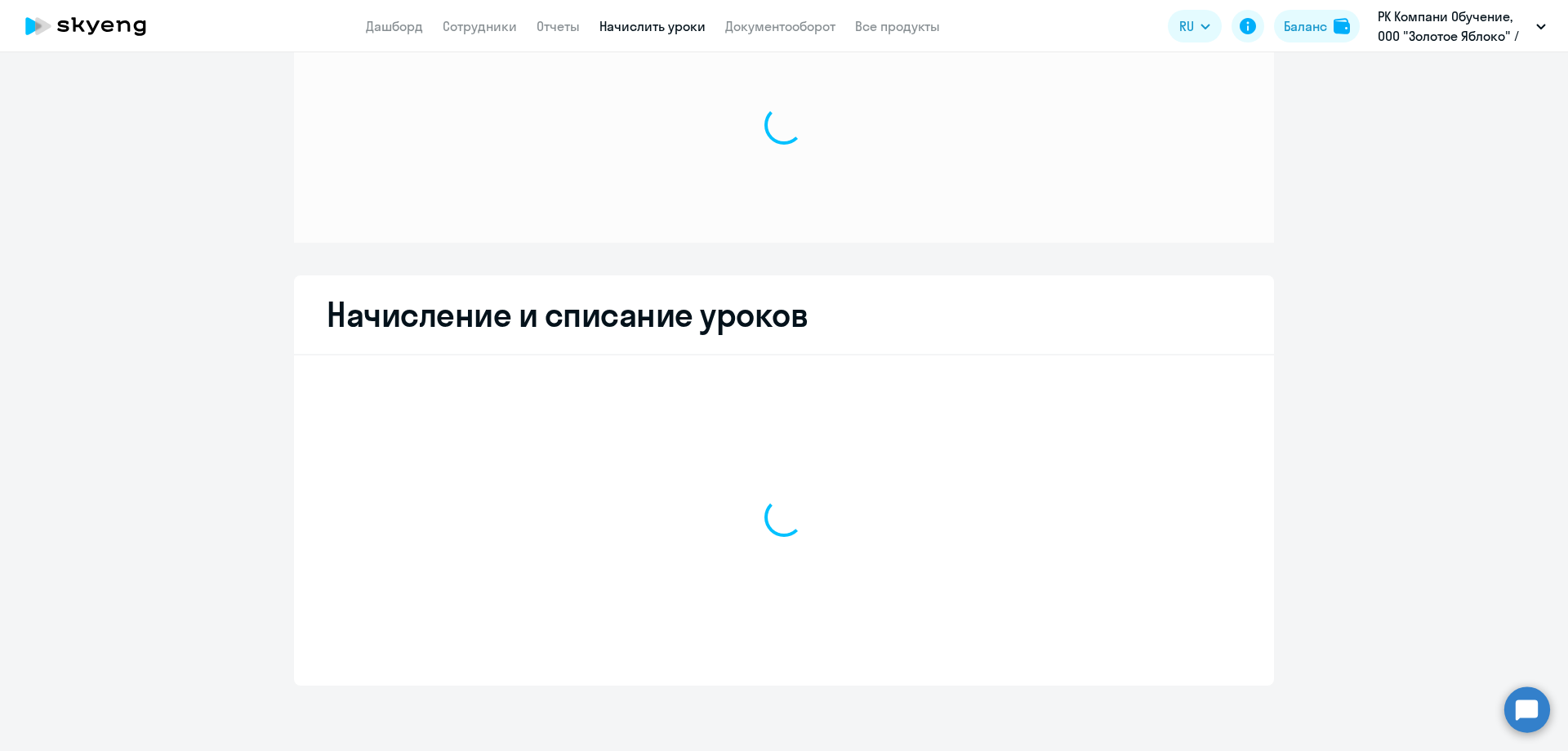
scroll to position [69, 0]
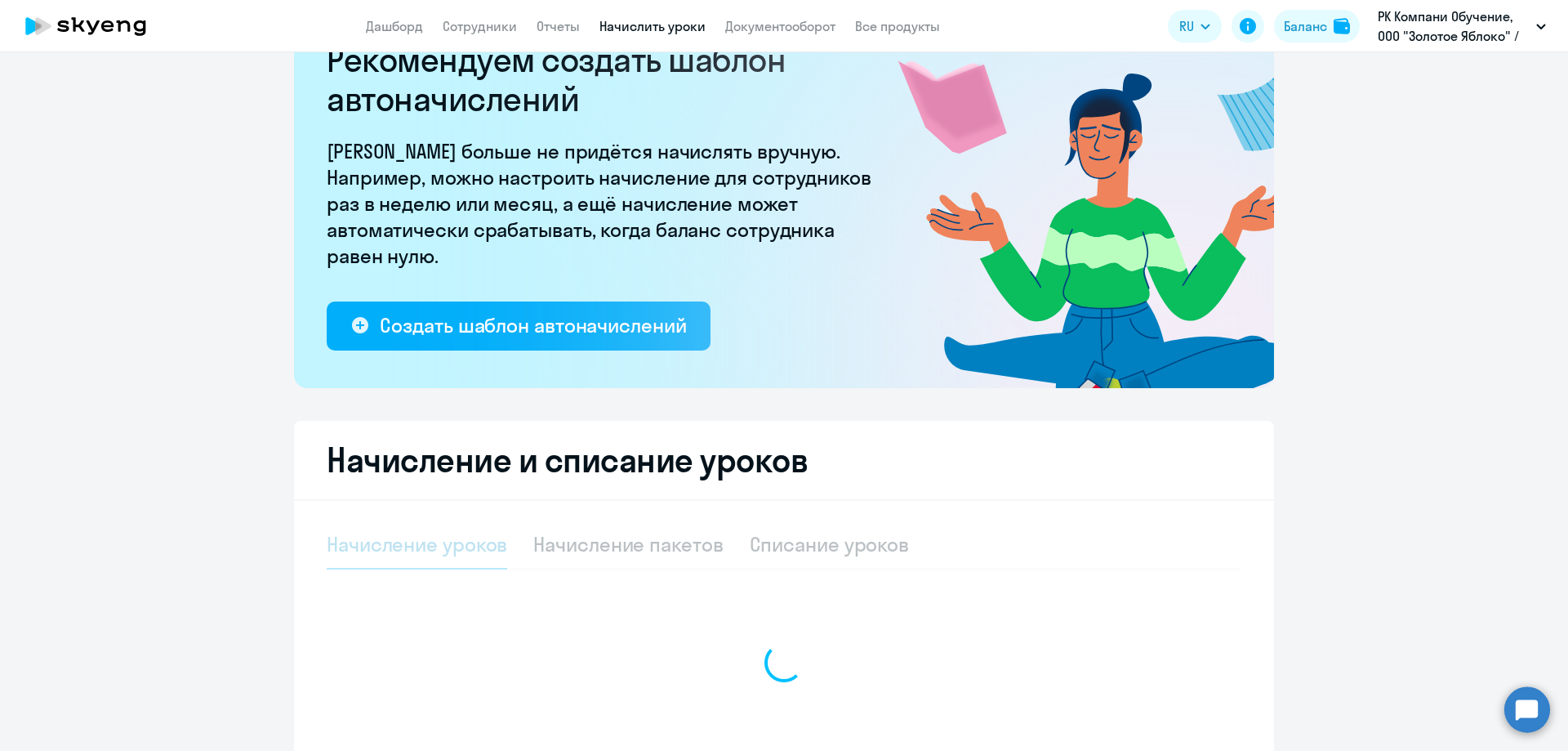
select select "10"
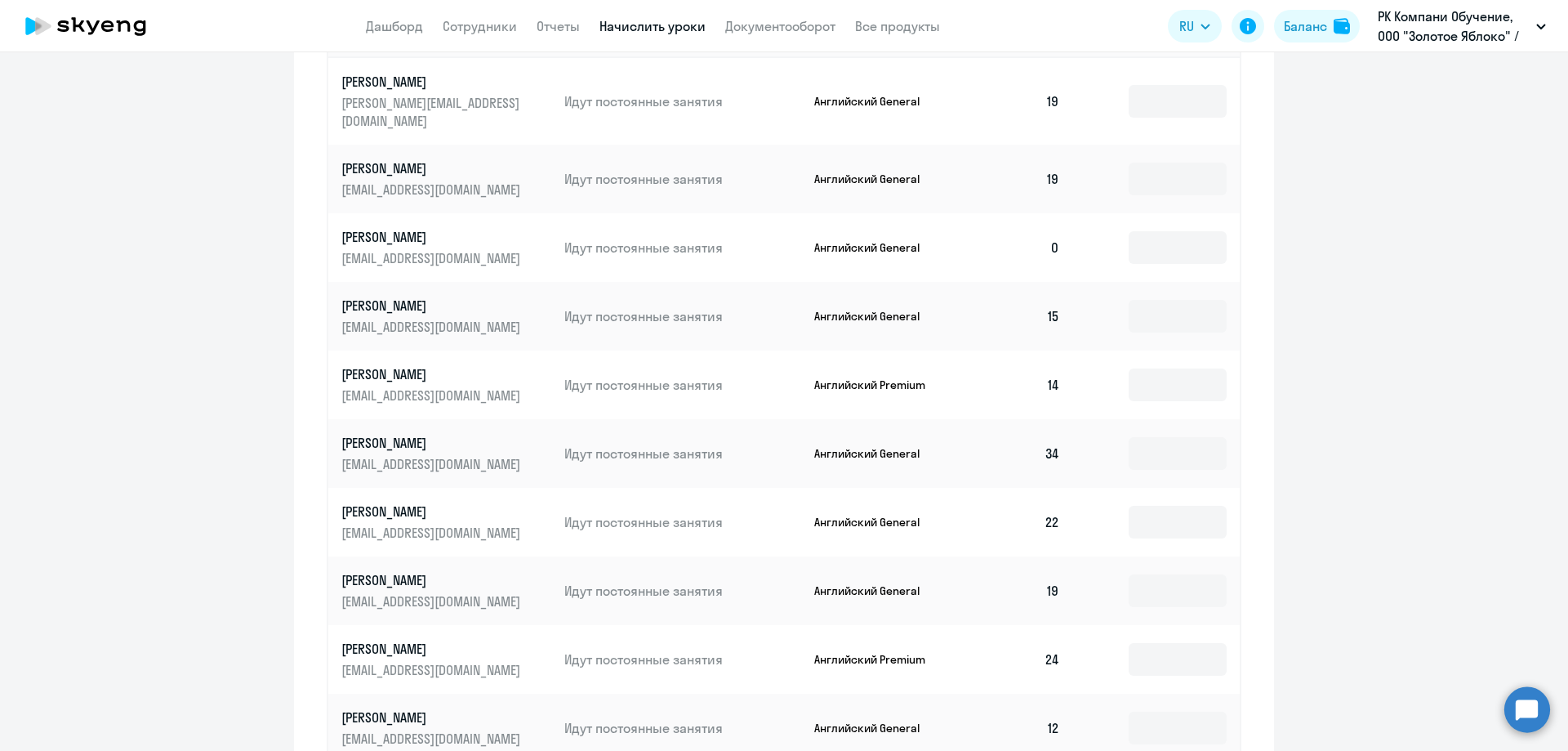
scroll to position [936, 0]
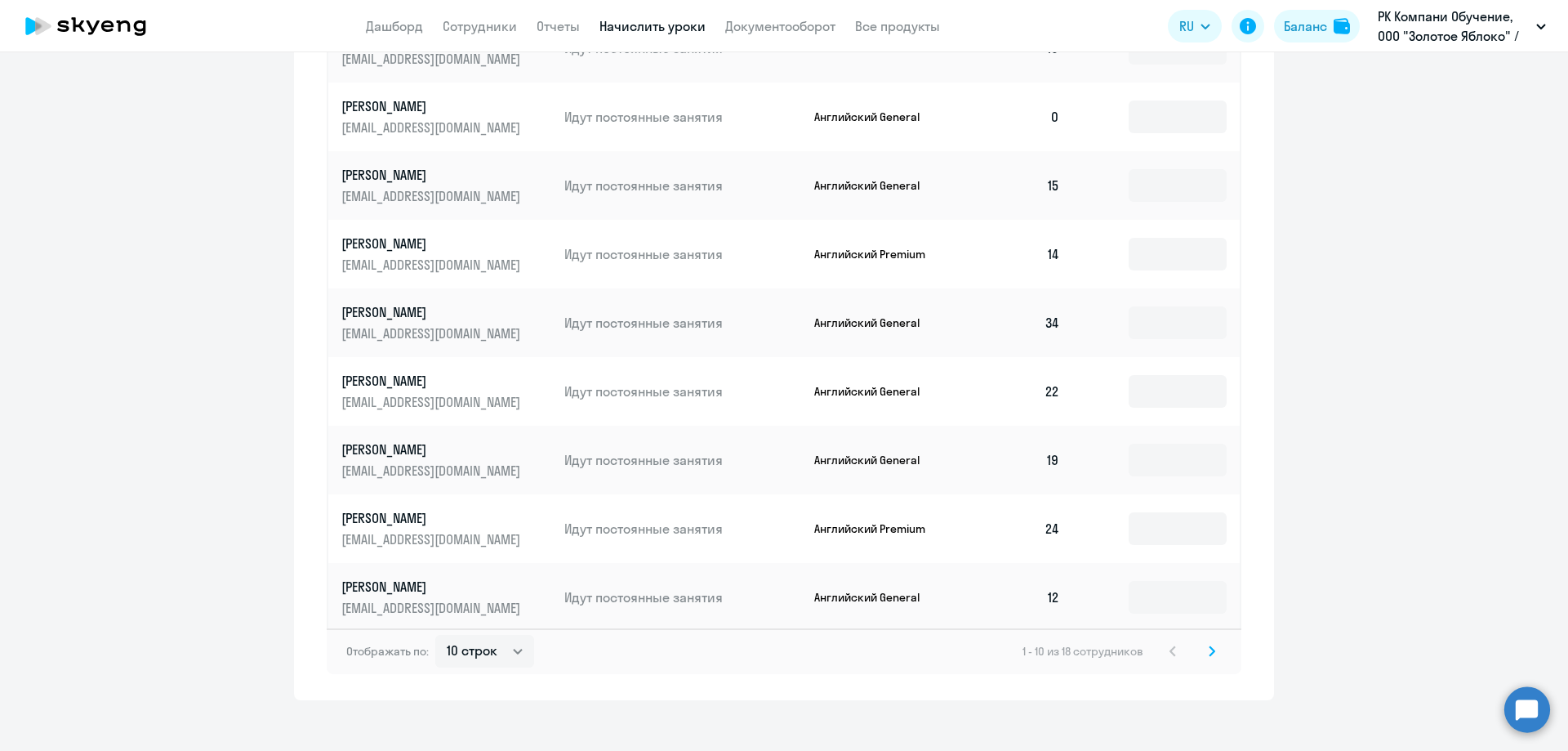
click at [1209, 646] on icon at bounding box center [1212, 651] width 7 height 12
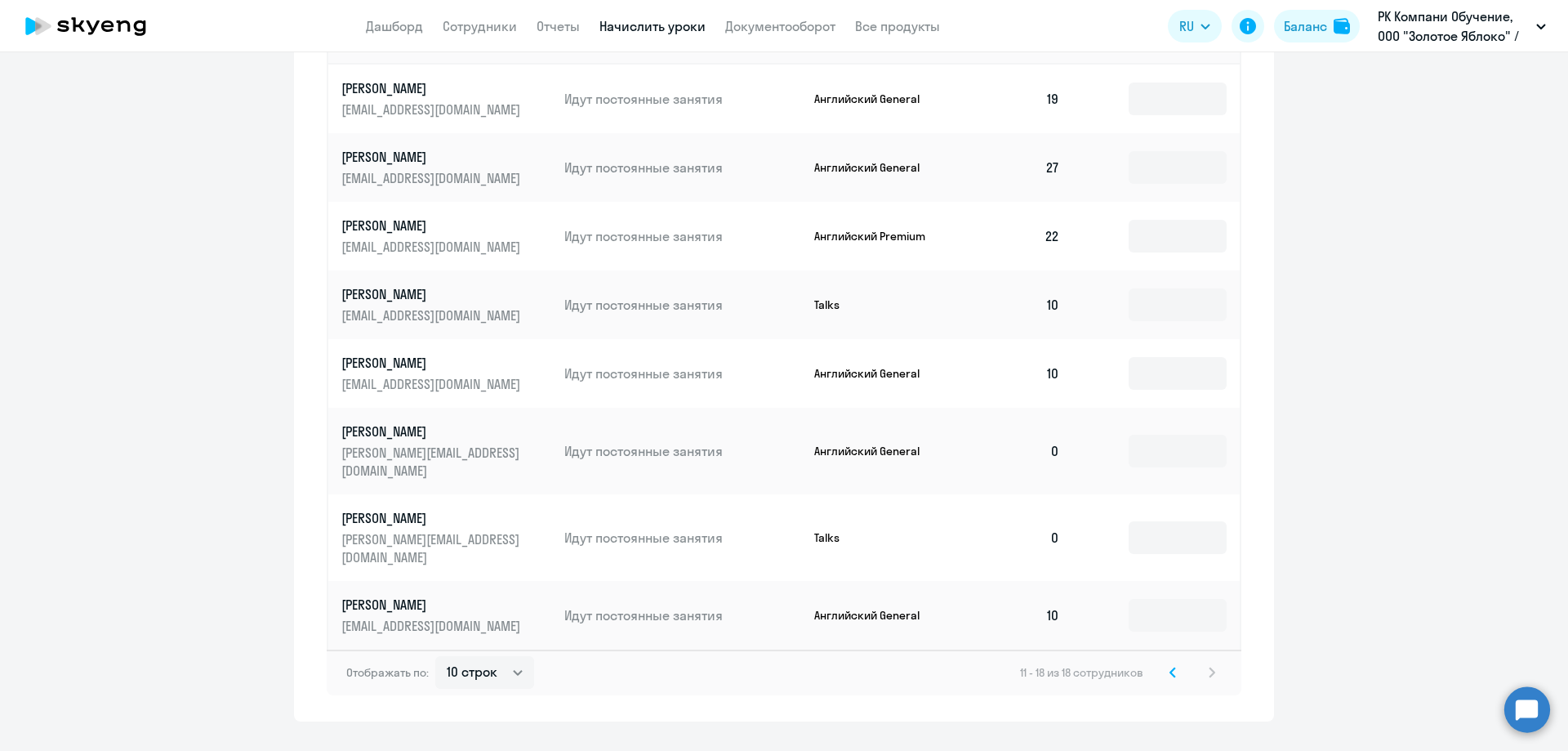
scroll to position [635, 0]
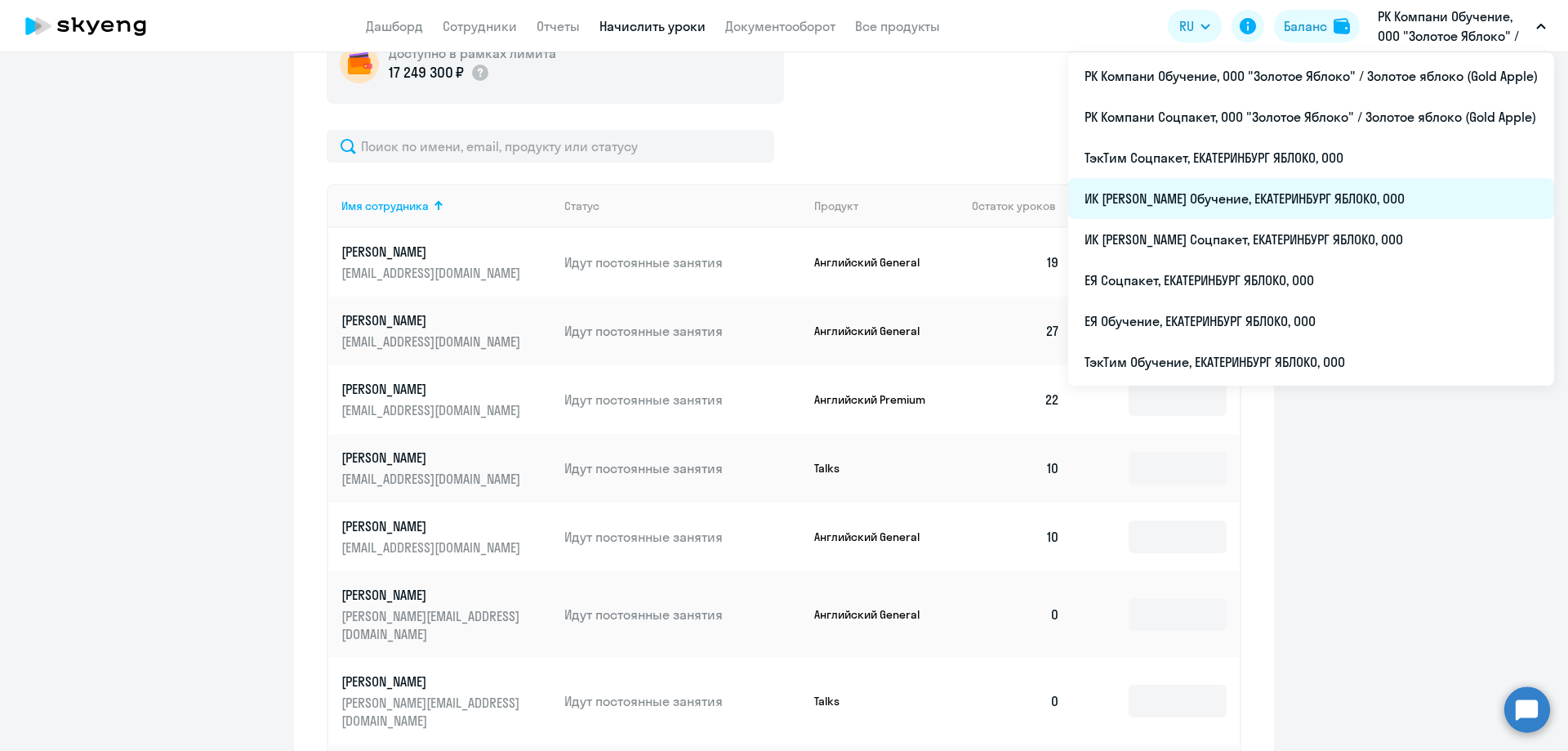
click at [1260, 186] on li "ИК [PERSON_NAME] Обучение, ЕКАТЕРИНБУРГ ЯБЛОКО, ООО" at bounding box center [1311, 198] width 486 height 41
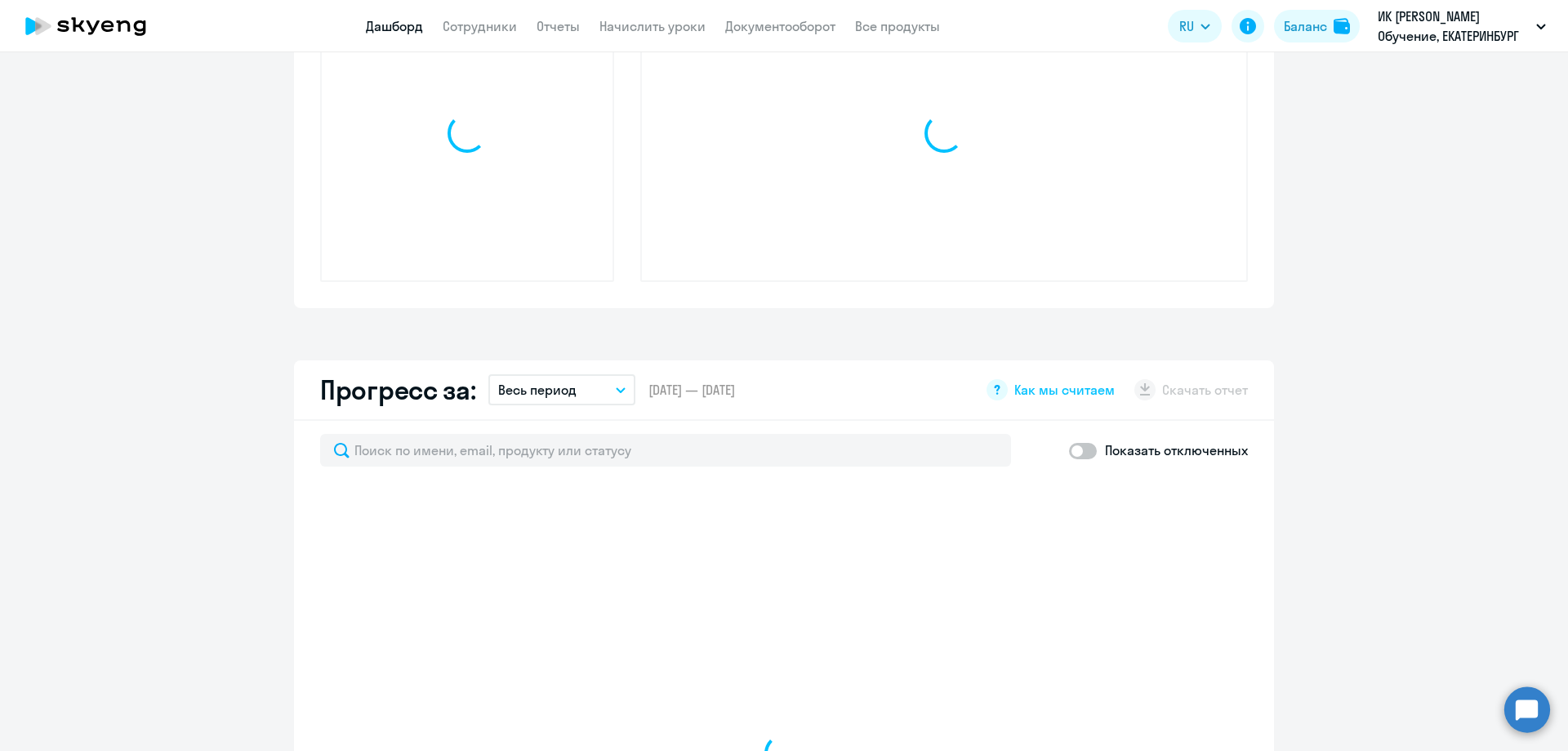
scroll to position [782, 0]
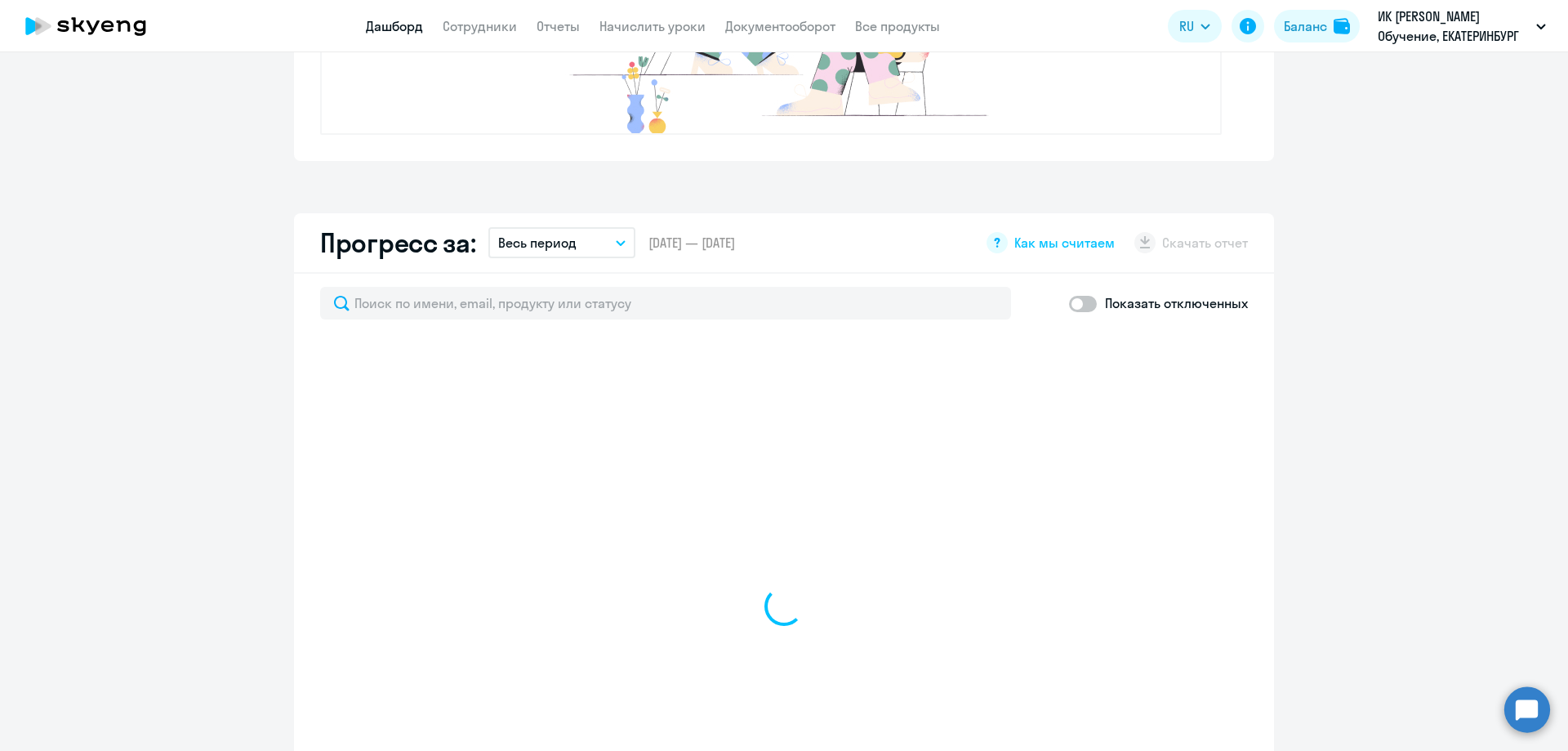
select select "30"
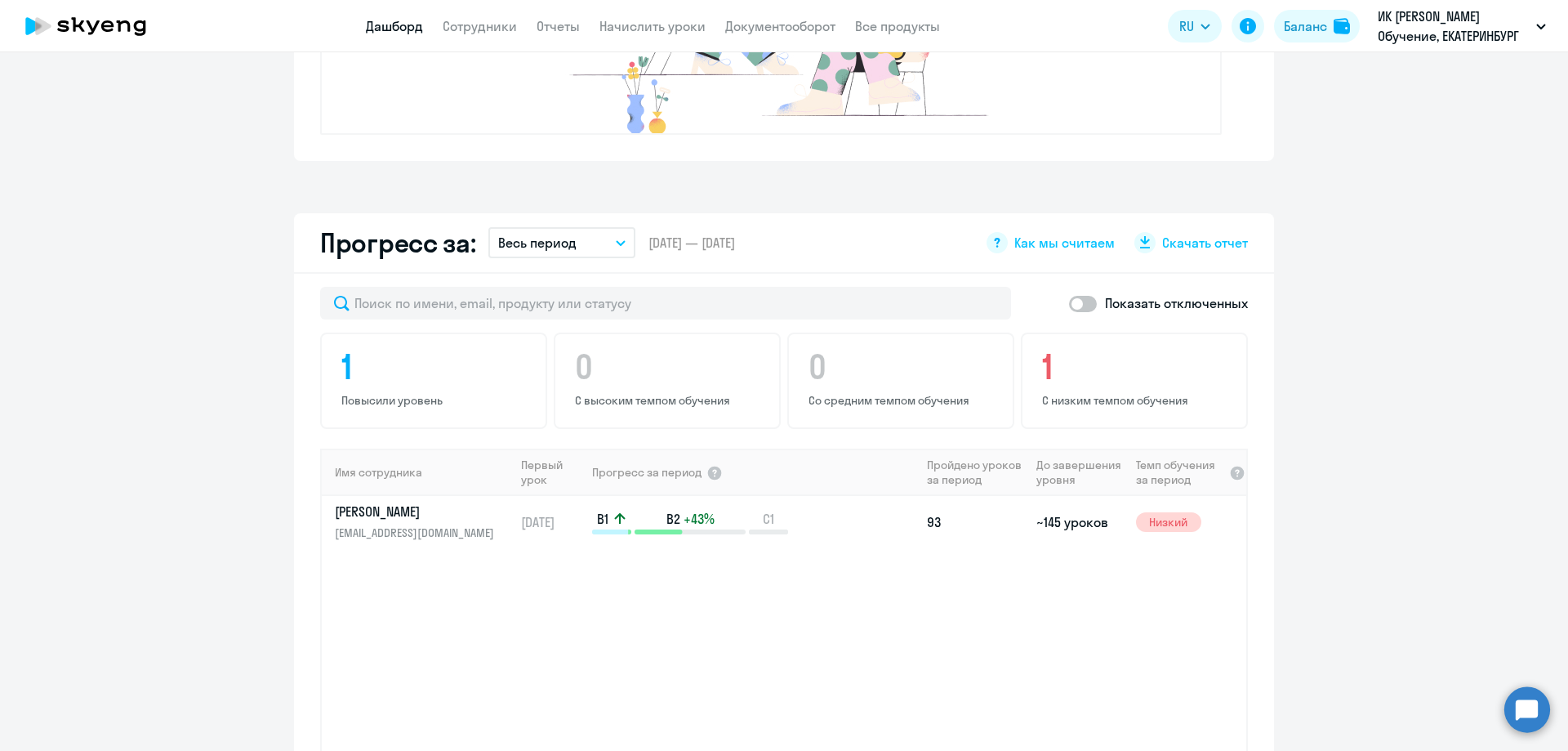
click at [660, 17] on app-menu-item-link "Начислить уроки" at bounding box center [652, 27] width 106 height 20
click at [487, 26] on link "Сотрудники" at bounding box center [479, 26] width 74 height 17
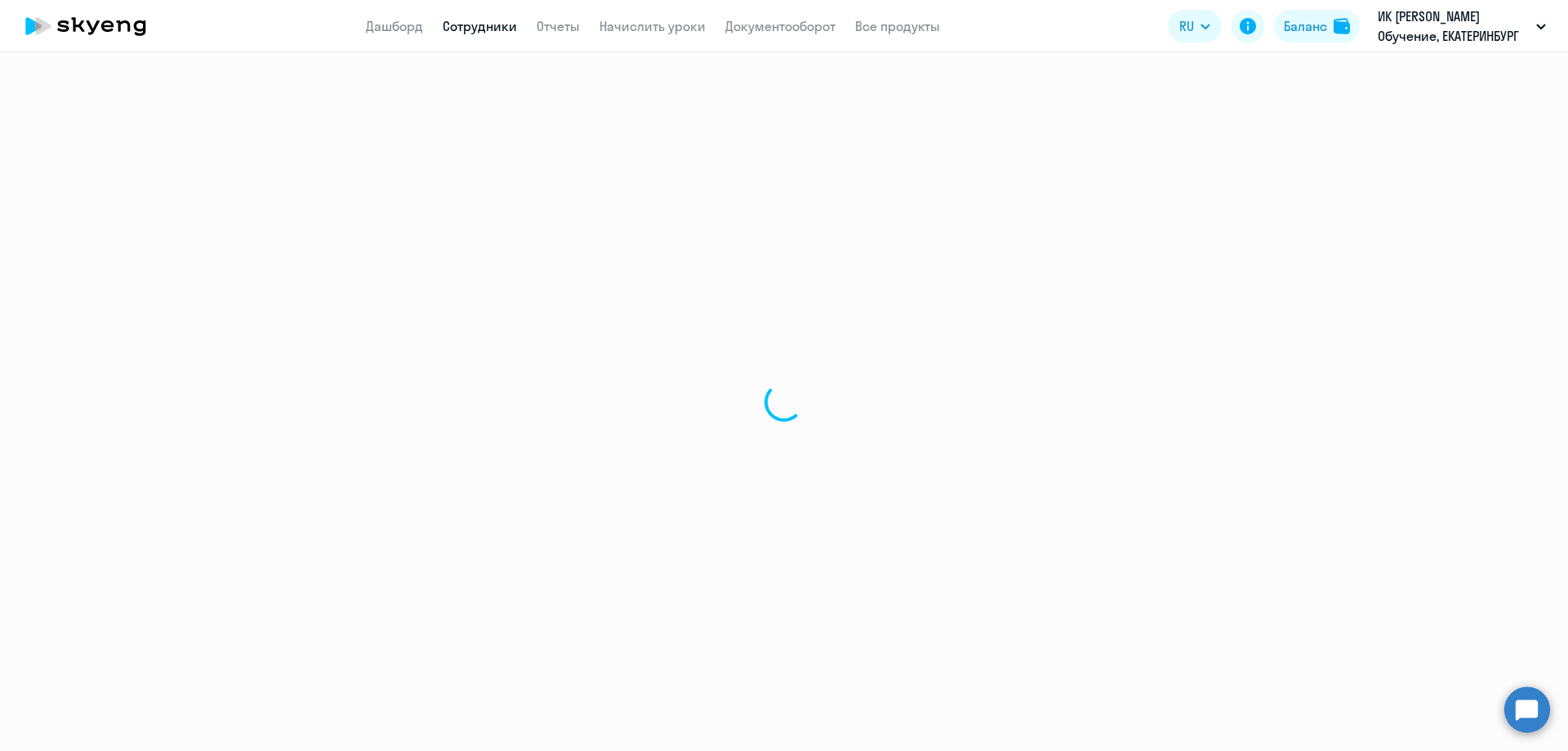
select select "30"
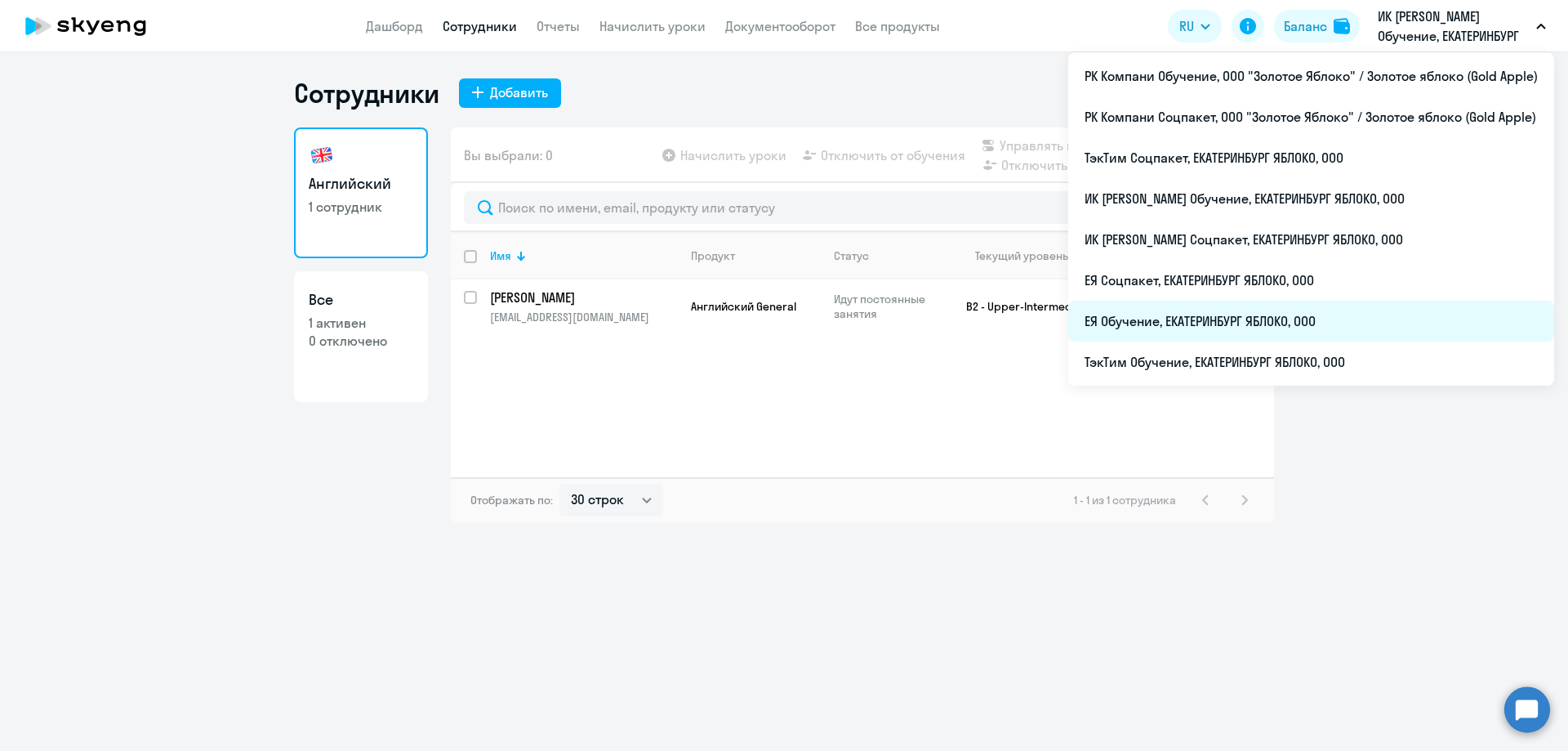
click at [1196, 315] on li "ЕЯ Обучение, ЕКАТЕРИНБУРГ ЯБЛОКО, ООО" at bounding box center [1311, 320] width 486 height 41
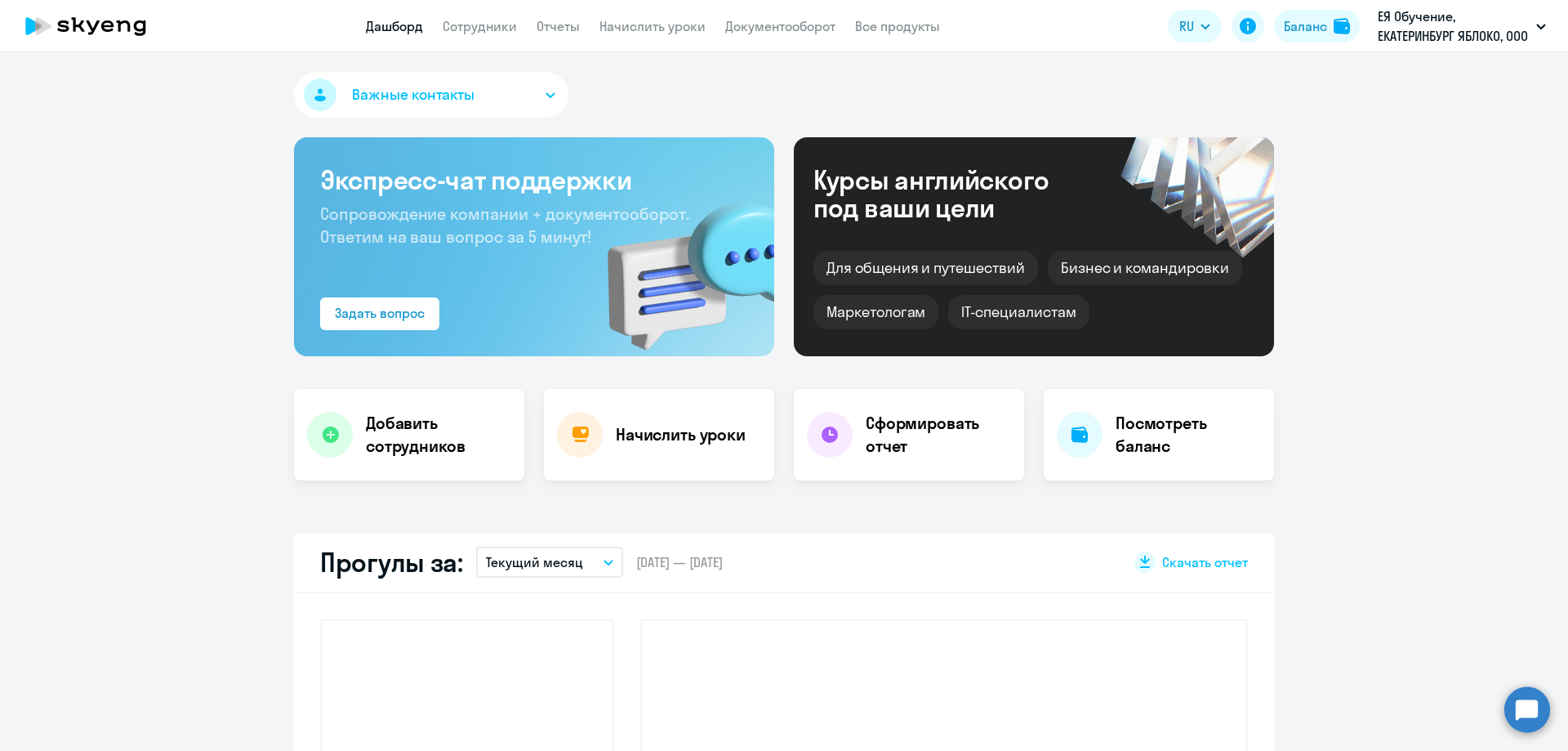
click at [487, 34] on app-menu-item-link "Сотрудники" at bounding box center [479, 27] width 74 height 20
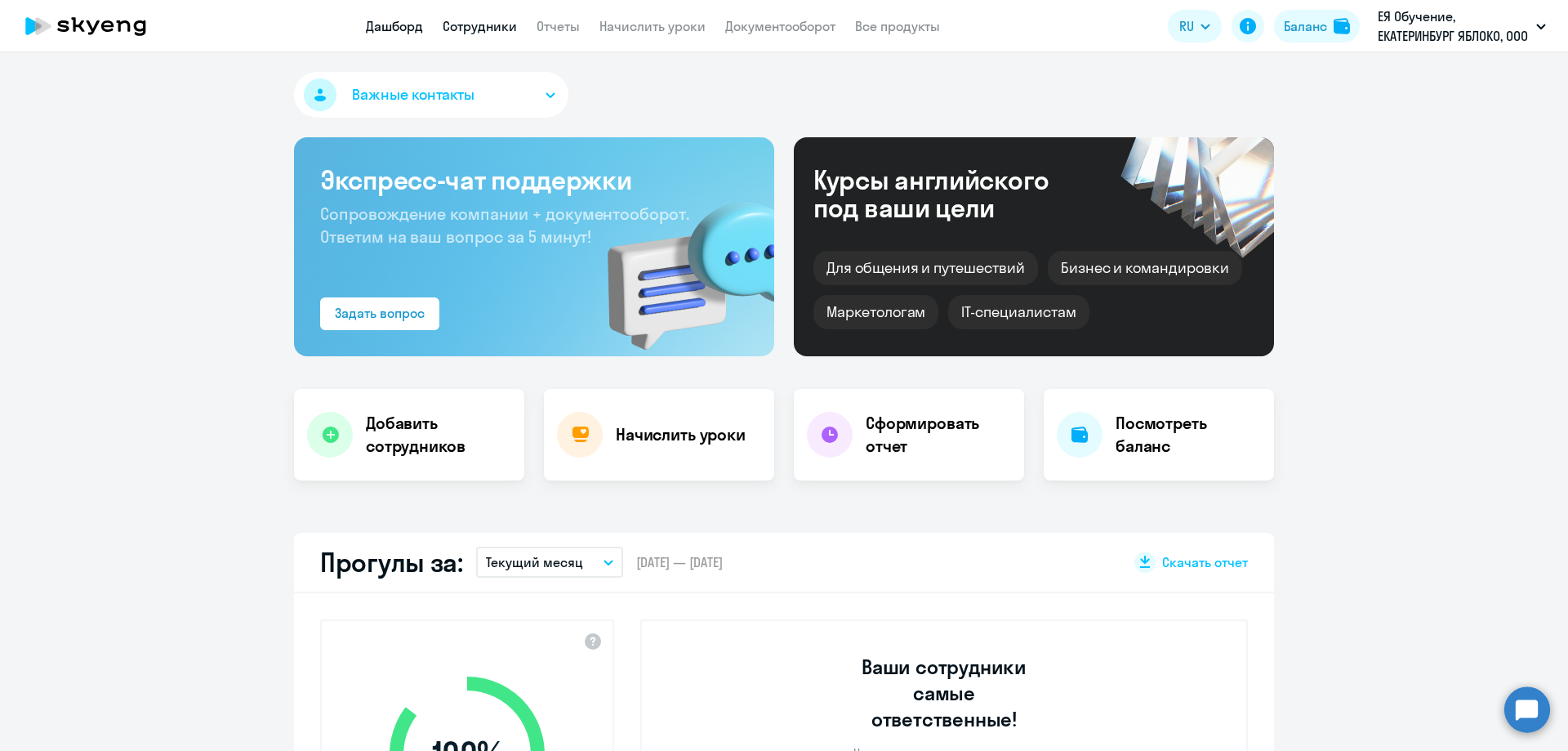
click at [483, 32] on link "Сотрудники" at bounding box center [479, 26] width 74 height 17
select select "30"
